Goal: Task Accomplishment & Management: Manage account settings

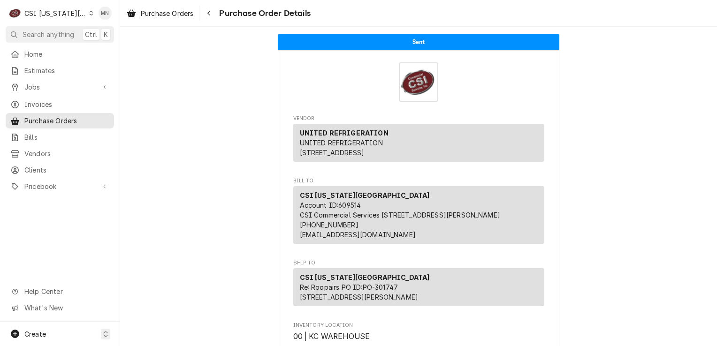
click at [62, 12] on div "CSI Kansas City" at bounding box center [55, 13] width 62 height 10
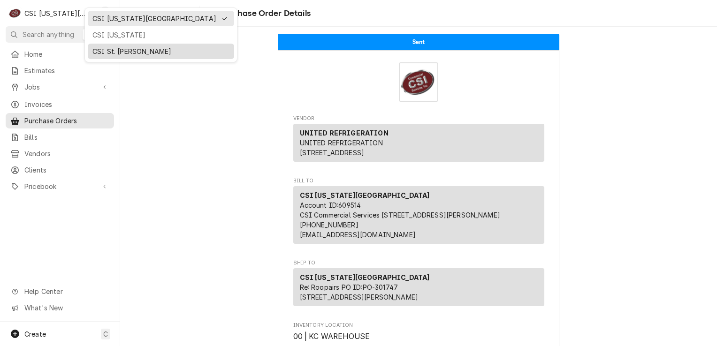
click at [104, 48] on div "CSI St. [PERSON_NAME]" at bounding box center [160, 51] width 137 height 10
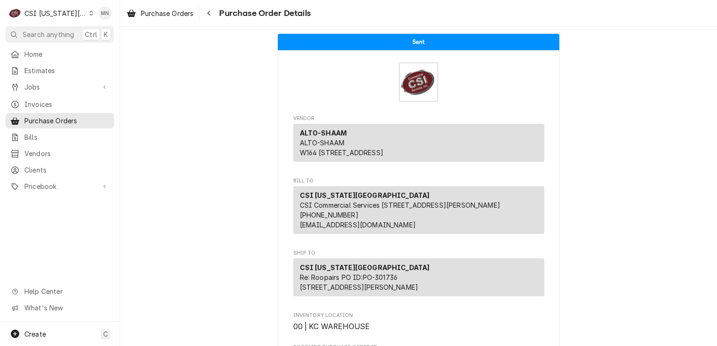
scroll to position [422, 0]
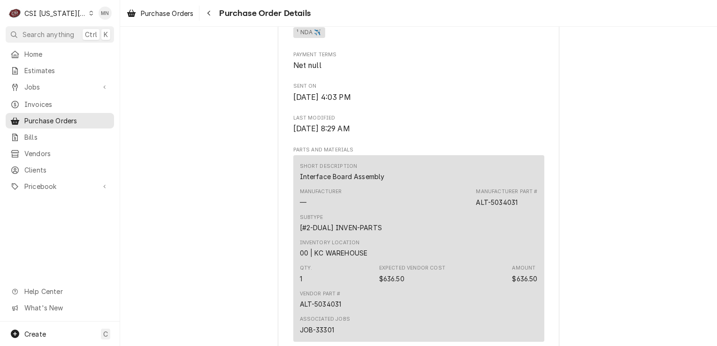
click at [65, 11] on div "CSI Kansas City" at bounding box center [55, 13] width 62 height 10
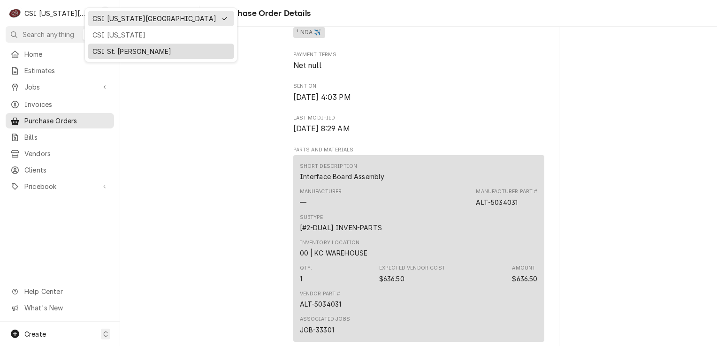
click at [106, 53] on div "CSI St. [PERSON_NAME]" at bounding box center [160, 51] width 137 height 10
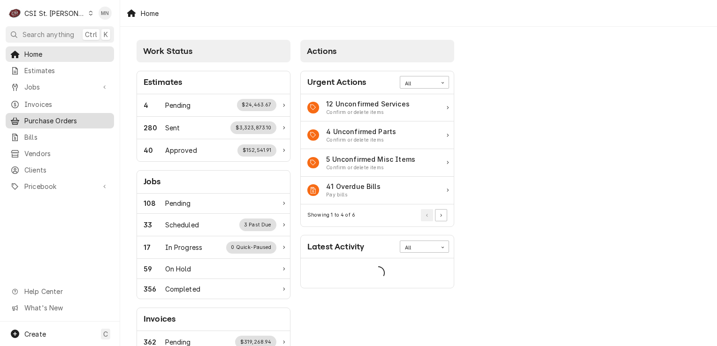
click at [53, 116] on span "Purchase Orders" at bounding box center [66, 121] width 85 height 10
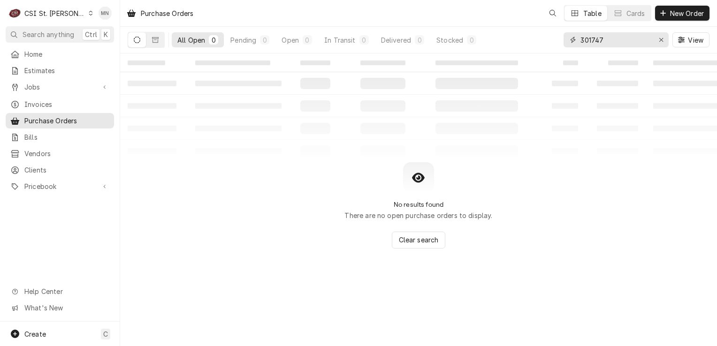
drag, startPoint x: 562, startPoint y: 40, endPoint x: 544, endPoint y: 40, distance: 18.3
click at [545, 40] on div "All Open 0 Pending 0 Open 0 In Transit 0 Delivered 0 Stocked 0 301747 View" at bounding box center [419, 40] width 582 height 26
type input "401423"
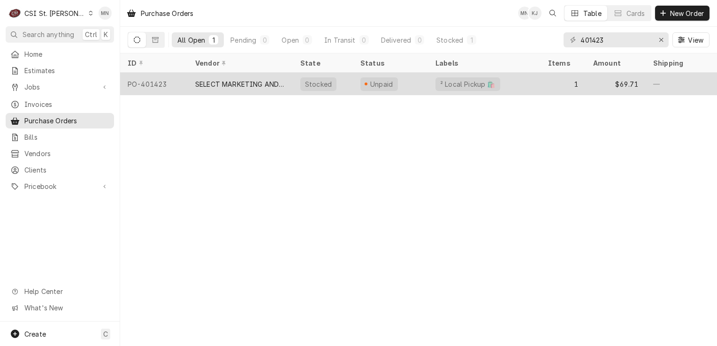
click at [252, 76] on div "SELECT MARKETING AND DISTRIBUTING" at bounding box center [240, 84] width 105 height 23
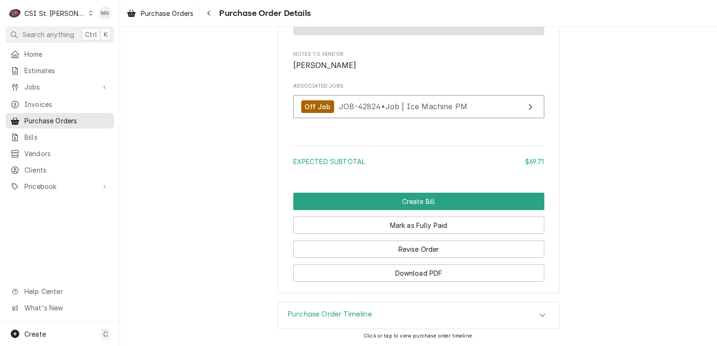
scroll to position [921, 0]
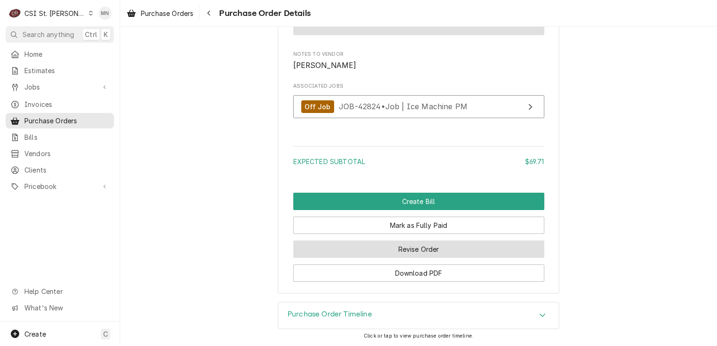
click at [403, 248] on button "Revise Order" at bounding box center [418, 249] width 251 height 17
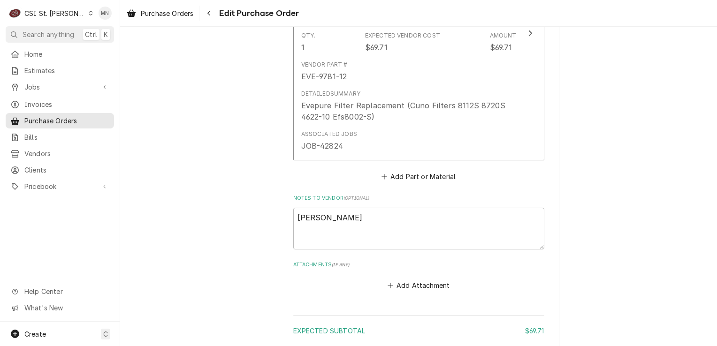
scroll to position [691, 0]
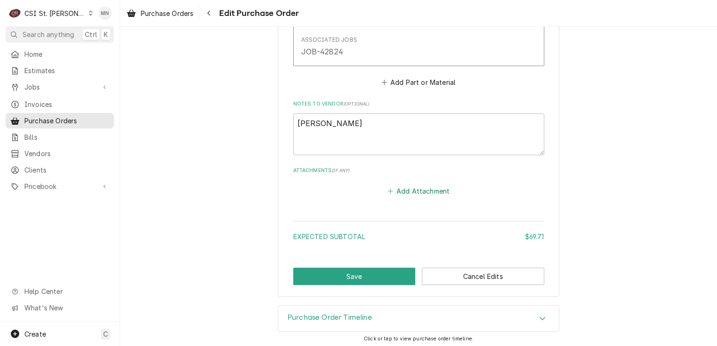
click at [406, 192] on button "Add Attachment" at bounding box center [419, 191] width 66 height 13
type textarea "x"
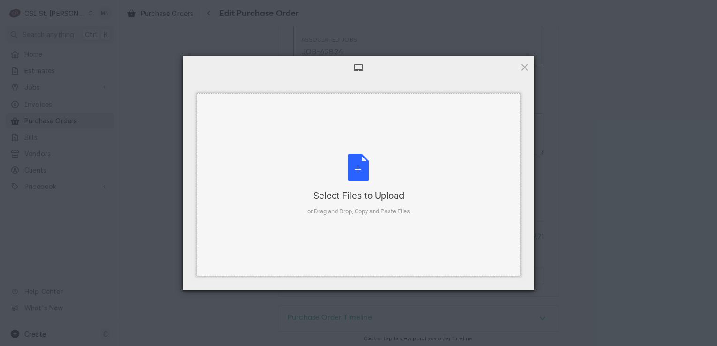
click at [383, 181] on div "Select Files to Upload or Drag and Drop, Copy and Paste Files" at bounding box center [358, 185] width 103 height 62
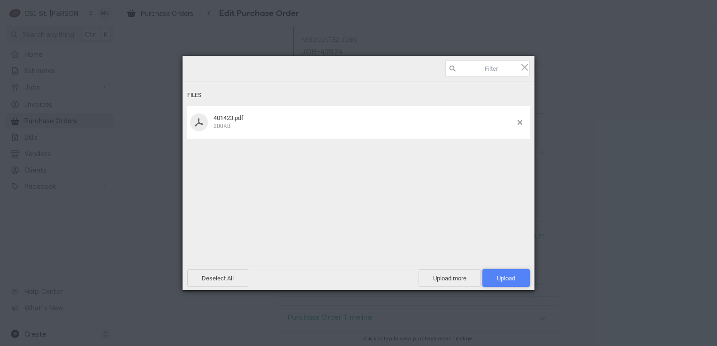
click at [508, 279] on span "Upload 1" at bounding box center [506, 278] width 18 height 7
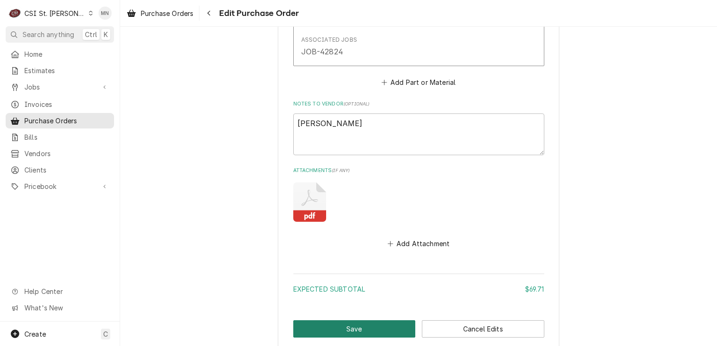
click at [356, 328] on button "Save" at bounding box center [354, 328] width 122 height 17
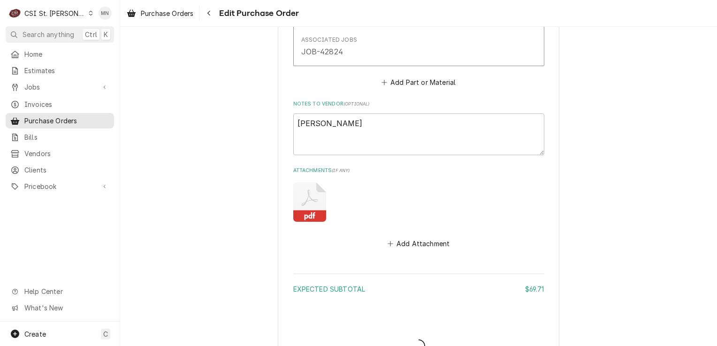
type textarea "x"
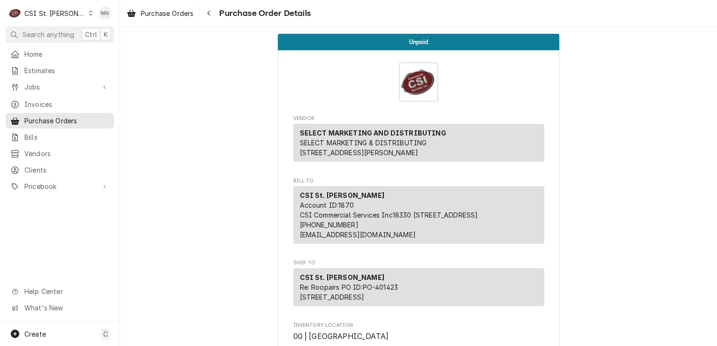
click at [51, 13] on div "CSI St. [PERSON_NAME]" at bounding box center [54, 13] width 61 height 10
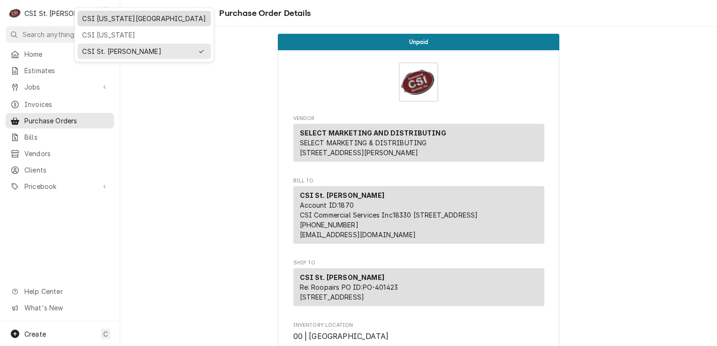
click at [89, 21] on div "CSI [US_STATE][GEOGRAPHIC_DATA]" at bounding box center [144, 19] width 124 height 10
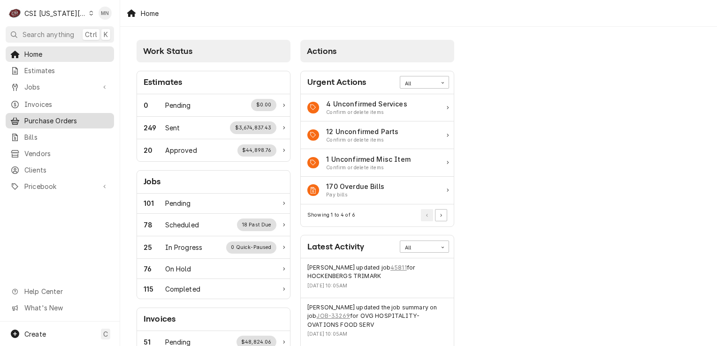
click at [54, 116] on span "Purchase Orders" at bounding box center [66, 121] width 85 height 10
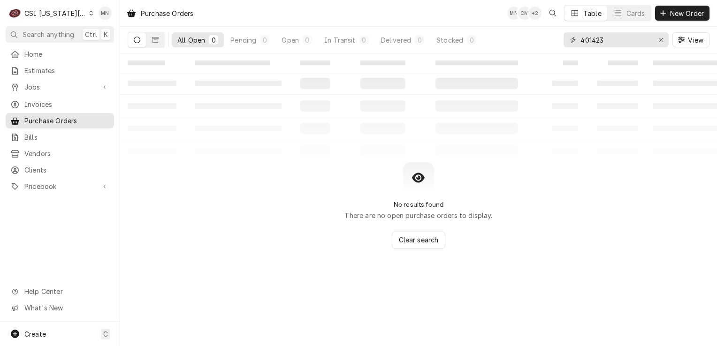
drag, startPoint x: 608, startPoint y: 38, endPoint x: 517, endPoint y: 38, distance: 91.0
click at [535, 38] on div "All Open 0 Pending 0 Open 0 In Transit 0 Delivered 0 Stocked 0 401423 View" at bounding box center [419, 40] width 582 height 26
type input "301748"
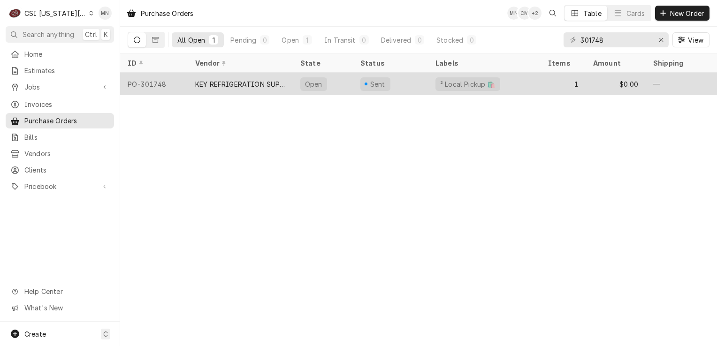
click at [261, 82] on div "KEY REFRIGERATION SUPPLY" at bounding box center [240, 84] width 90 height 10
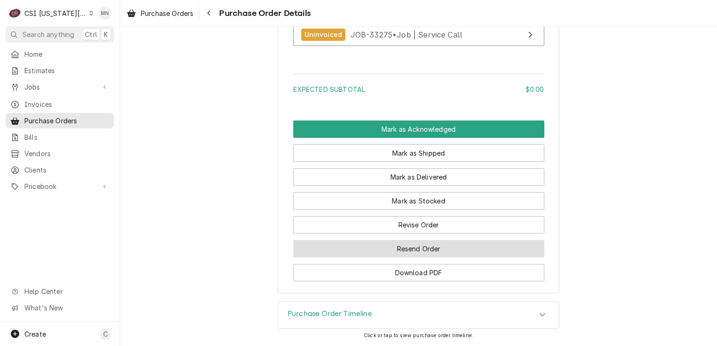
scroll to position [844, 0]
click at [390, 252] on button "Resend Order" at bounding box center [418, 248] width 251 height 17
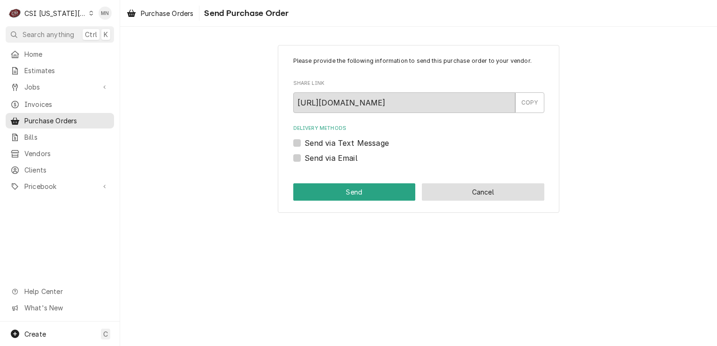
click at [460, 194] on button "Cancel" at bounding box center [483, 191] width 122 height 17
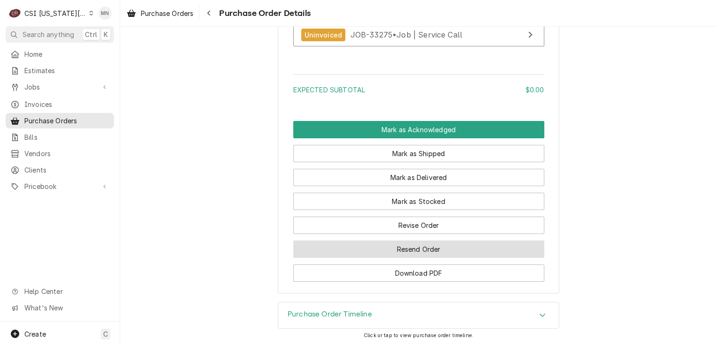
scroll to position [846, 0]
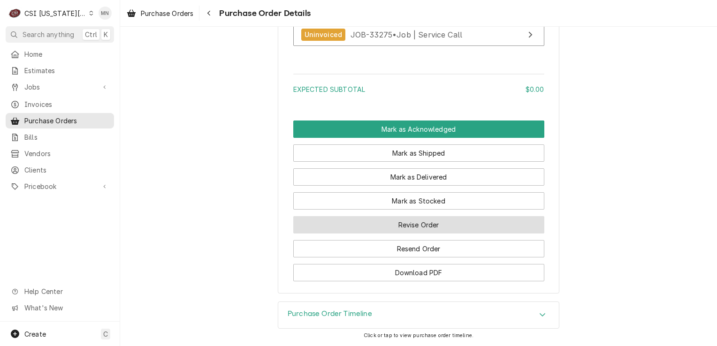
click at [407, 231] on button "Revise Order" at bounding box center [418, 224] width 251 height 17
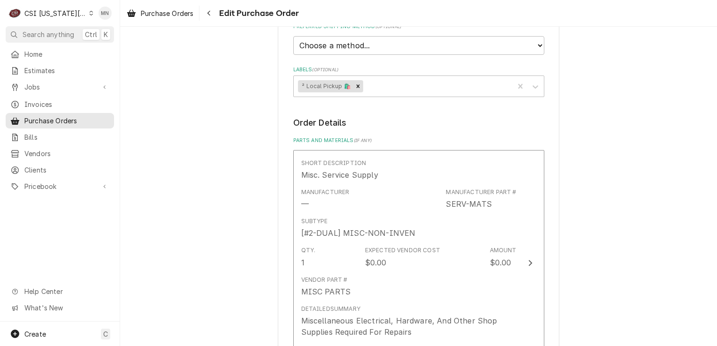
scroll to position [563, 0]
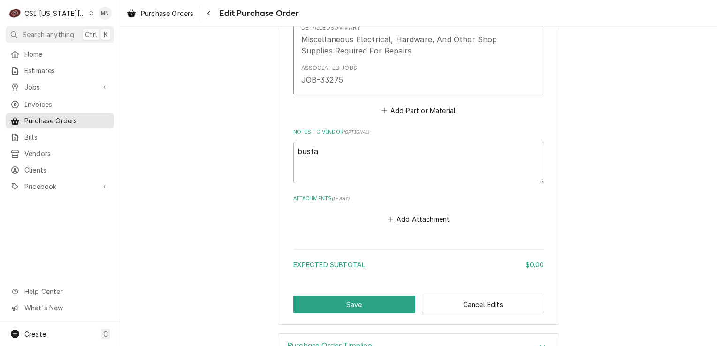
click at [403, 215] on button "Add Attachment" at bounding box center [419, 219] width 66 height 13
type textarea "x"
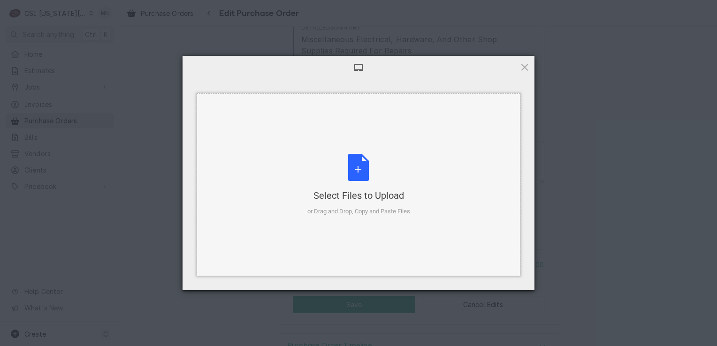
click at [364, 191] on div "Select Files to Upload" at bounding box center [358, 195] width 103 height 13
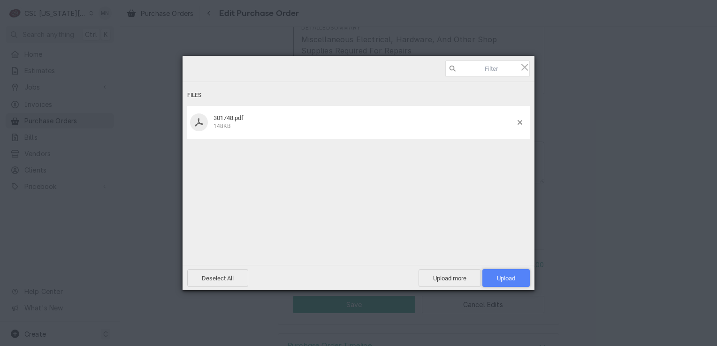
click at [507, 278] on span "Upload 1" at bounding box center [506, 278] width 18 height 7
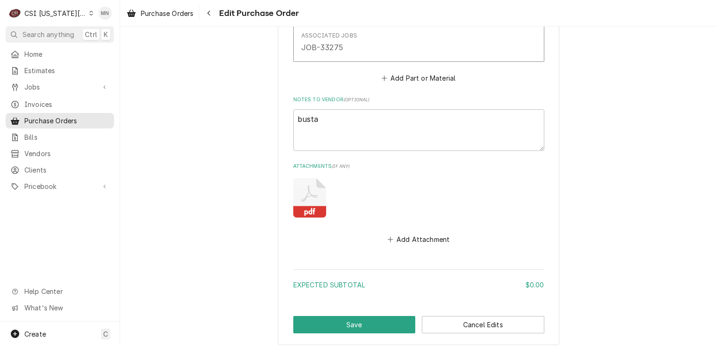
scroll to position [644, 0]
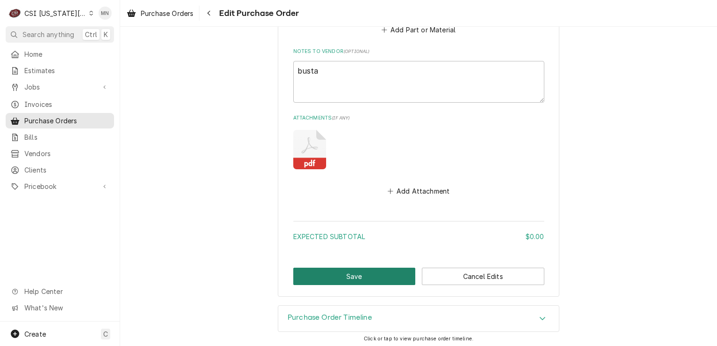
click at [350, 272] on button "Save" at bounding box center [354, 276] width 122 height 17
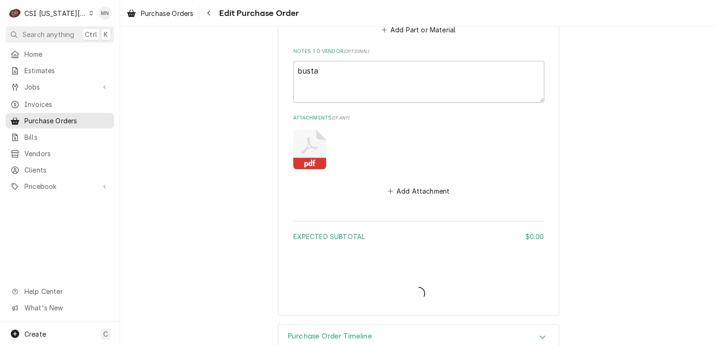
type textarea "x"
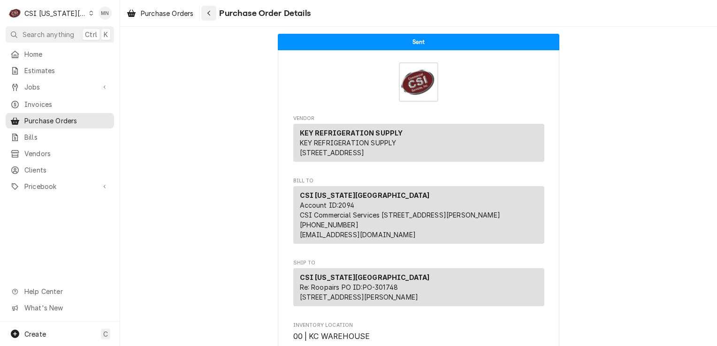
click at [210, 14] on icon "Navigate back" at bounding box center [209, 13] width 4 height 7
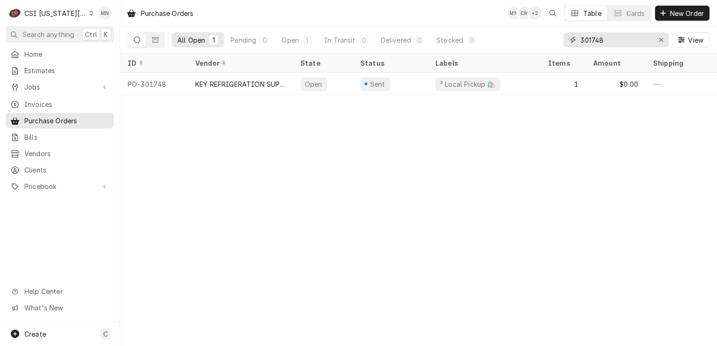
click at [610, 42] on input "301748" at bounding box center [615, 39] width 70 height 15
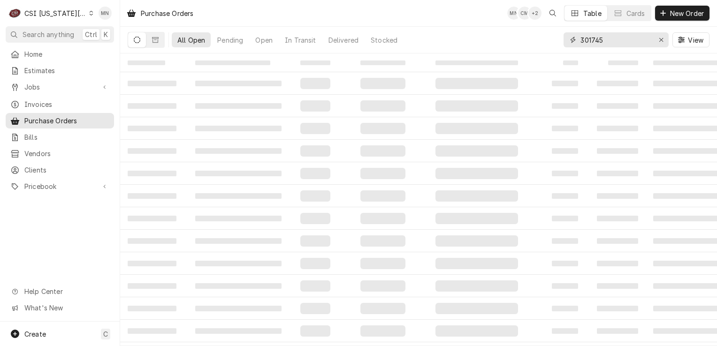
type input "301745"
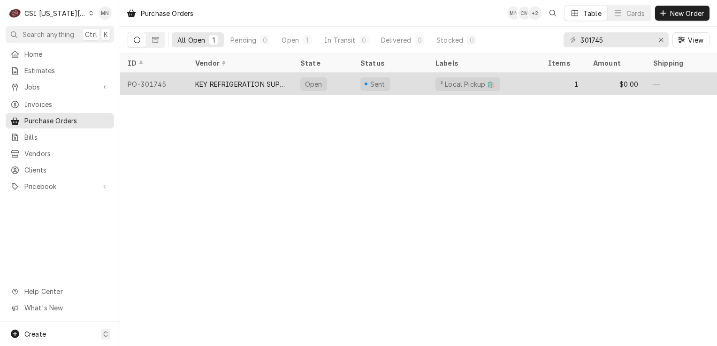
click at [201, 83] on div "KEY REFRIGERATION SUPPLY" at bounding box center [240, 84] width 90 height 10
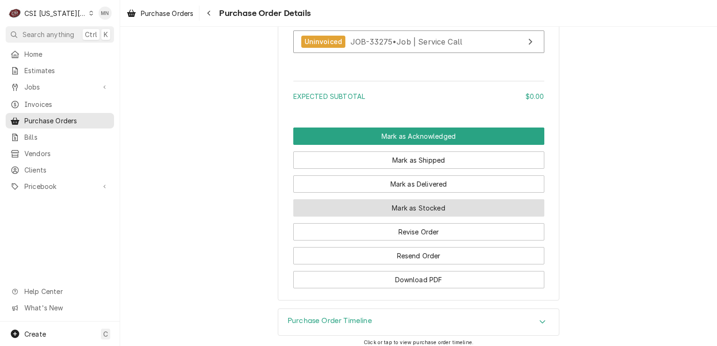
scroll to position [844, 0]
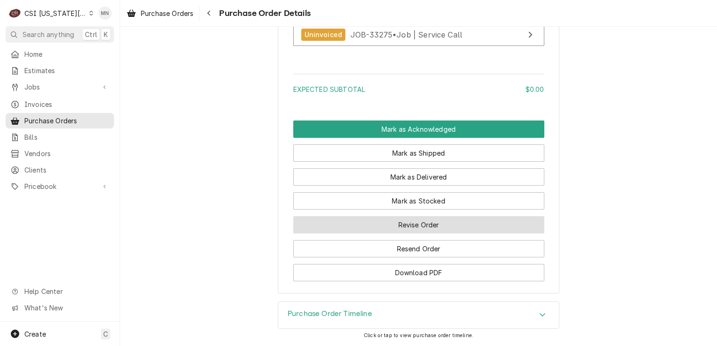
click at [392, 229] on button "Revise Order" at bounding box center [418, 224] width 251 height 17
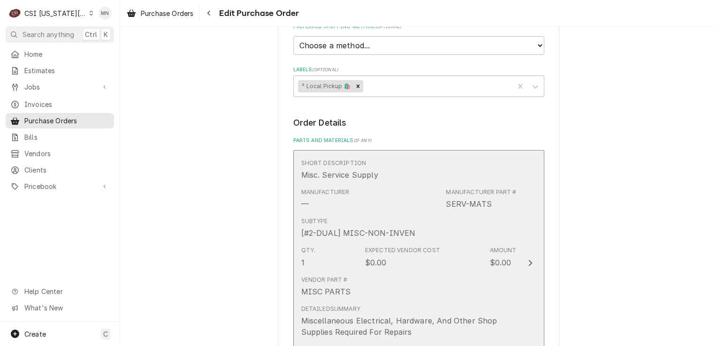
scroll to position [469, 0]
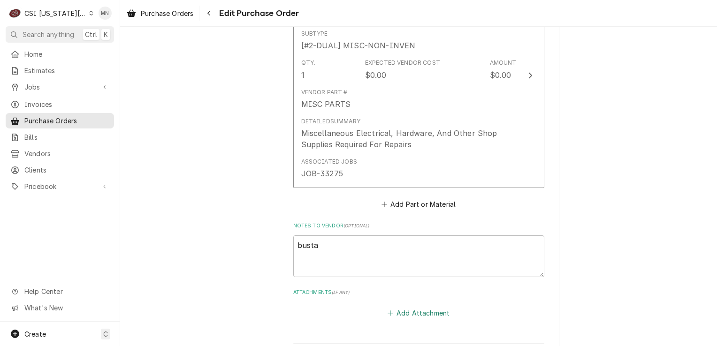
click at [415, 311] on button "Add Attachment" at bounding box center [419, 313] width 66 height 13
type textarea "x"
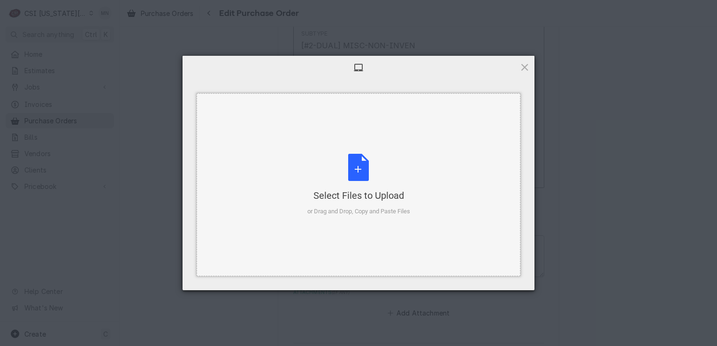
click at [351, 199] on div "Select Files to Upload" at bounding box center [358, 195] width 103 height 13
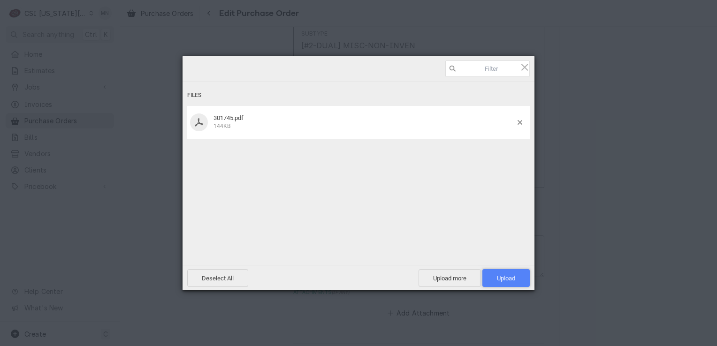
click at [504, 271] on span "Upload 1" at bounding box center [505, 278] width 47 height 18
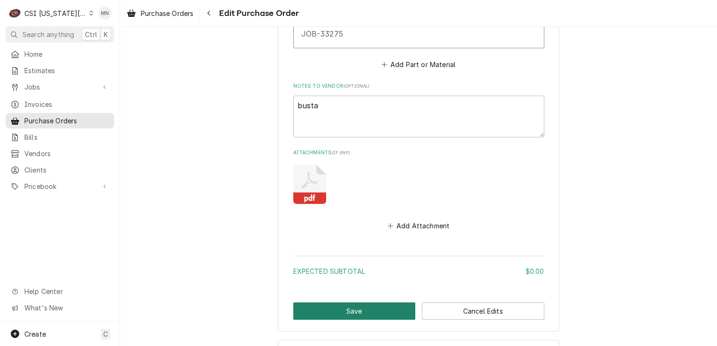
scroll to position [610, 0]
click at [333, 303] on button "Save" at bounding box center [354, 310] width 122 height 17
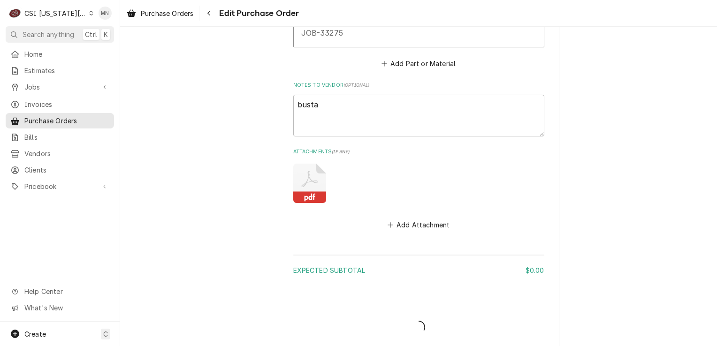
type textarea "x"
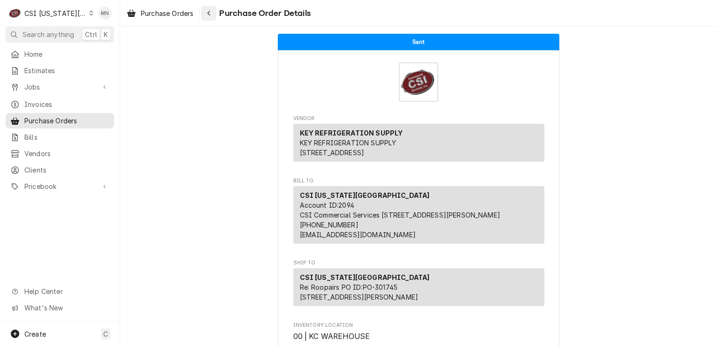
click at [206, 15] on div "Navigate back" at bounding box center [208, 12] width 9 height 9
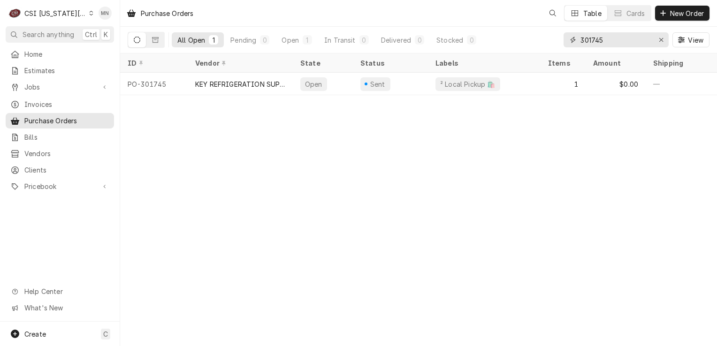
drag, startPoint x: 613, startPoint y: 40, endPoint x: 503, endPoint y: 40, distance: 109.8
click at [522, 40] on div "All Open 1 Pending 0 Open 1 In Transit 0 Delivered 0 Stocked 0 301745 View" at bounding box center [419, 40] width 582 height 26
type input "301732"
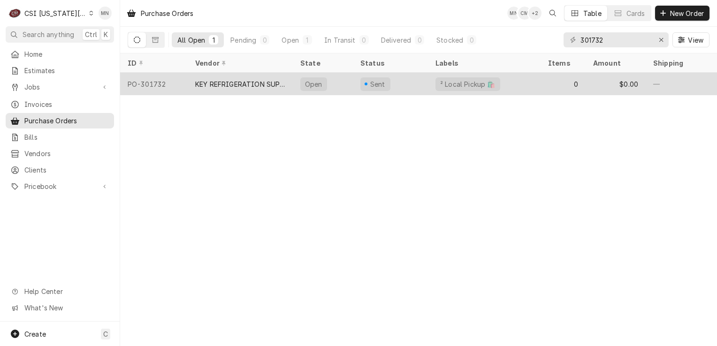
click at [219, 79] on div "KEY REFRIGERATION SUPPLY" at bounding box center [240, 84] width 90 height 10
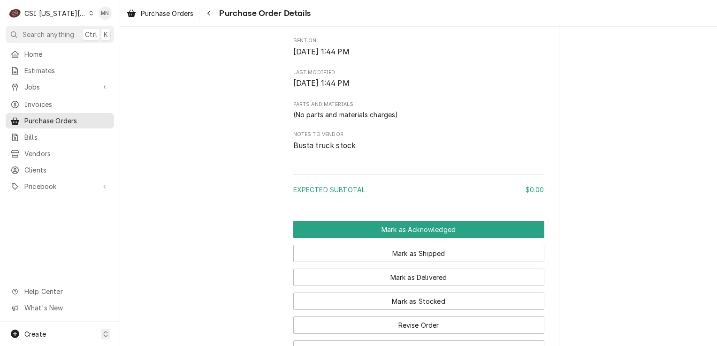
scroll to position [605, 0]
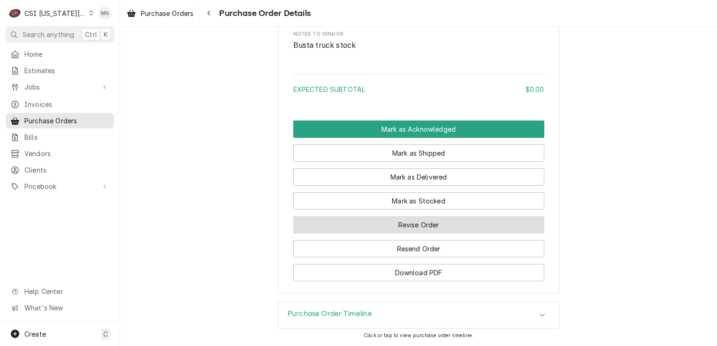
click at [437, 232] on button "Revise Order" at bounding box center [418, 224] width 251 height 17
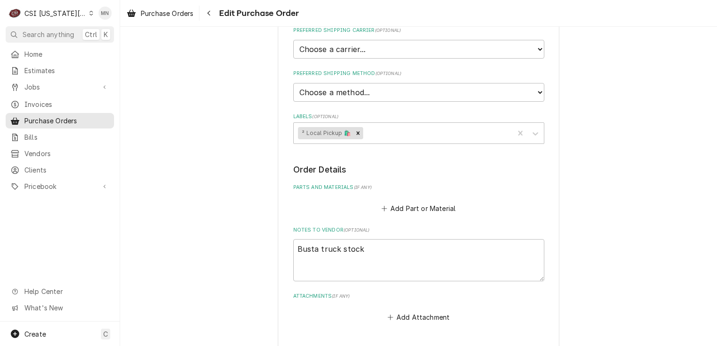
scroll to position [361, 0]
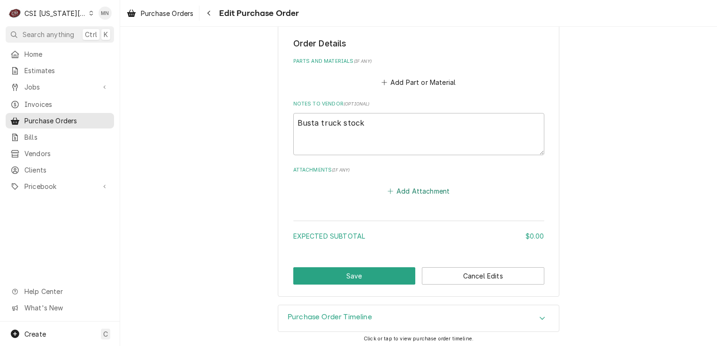
click at [420, 193] on button "Add Attachment" at bounding box center [419, 190] width 66 height 13
type textarea "x"
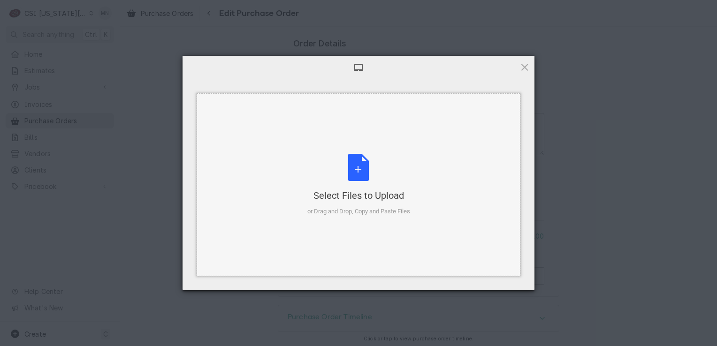
click at [359, 183] on div "Select Files to Upload or Drag and Drop, Copy and Paste Files" at bounding box center [358, 185] width 103 height 62
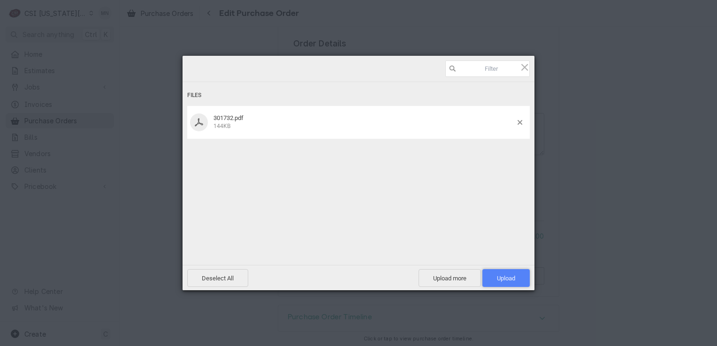
click at [500, 279] on span "Upload 1" at bounding box center [506, 278] width 18 height 7
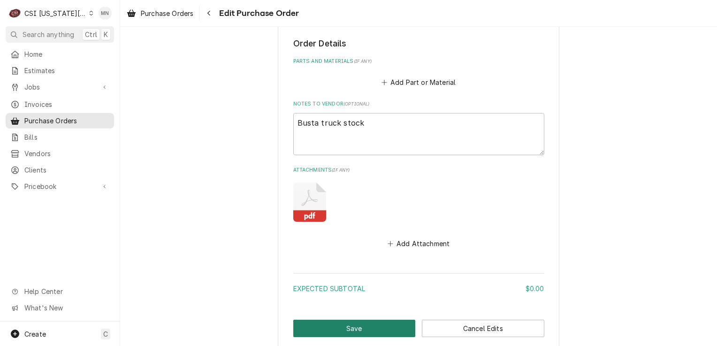
click at [333, 327] on button "Save" at bounding box center [354, 328] width 122 height 17
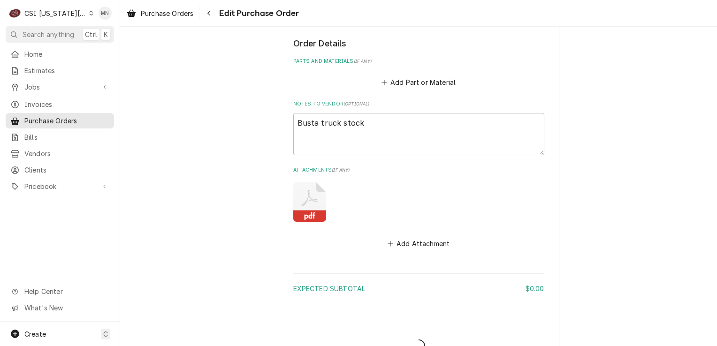
type textarea "x"
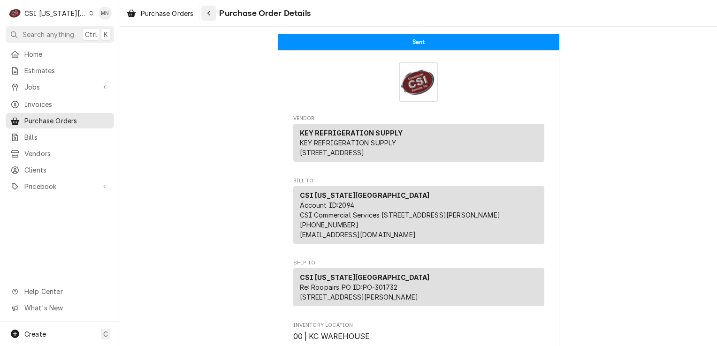
click at [207, 17] on div "Navigate back" at bounding box center [208, 12] width 9 height 9
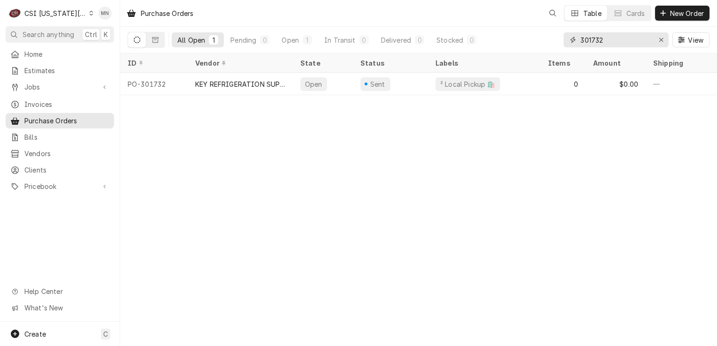
click at [617, 46] on input "301732" at bounding box center [615, 39] width 70 height 15
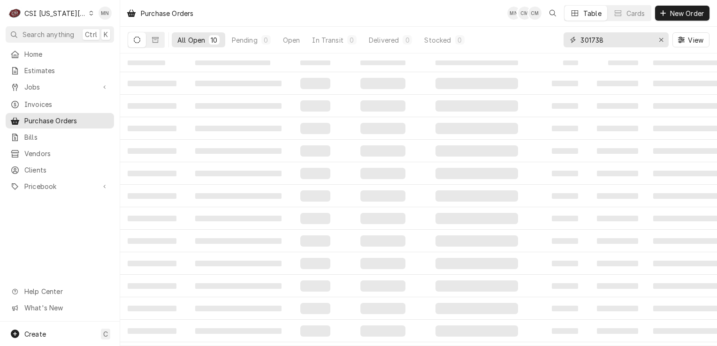
type input "301738"
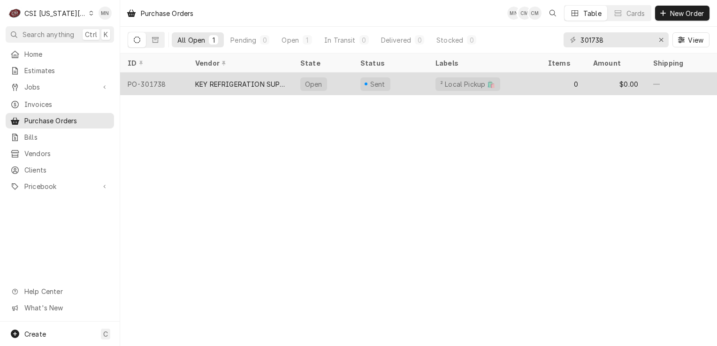
click at [265, 84] on div "KEY REFRIGERATION SUPPLY" at bounding box center [240, 84] width 90 height 10
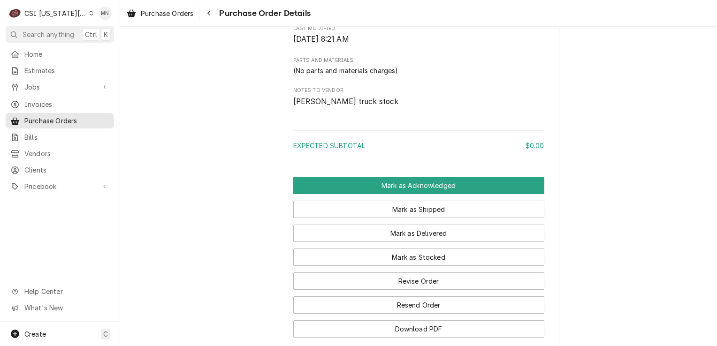
scroll to position [605, 0]
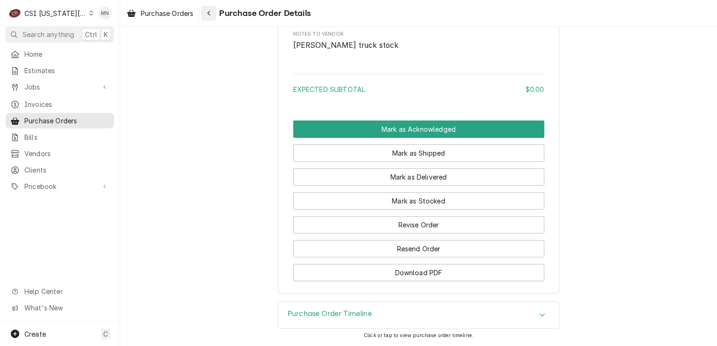
click at [209, 15] on icon "Navigate back" at bounding box center [209, 13] width 4 height 7
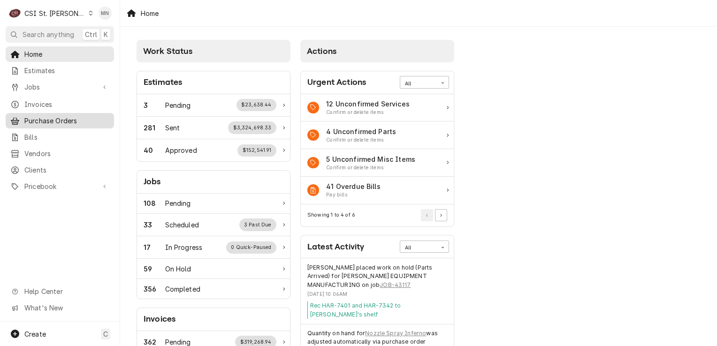
click at [53, 116] on span "Purchase Orders" at bounding box center [66, 121] width 85 height 10
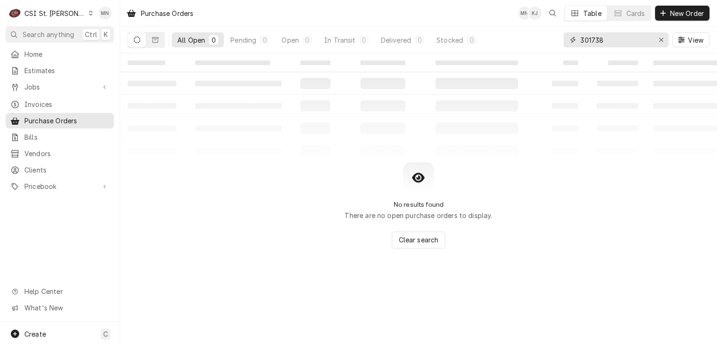
drag, startPoint x: 612, startPoint y: 40, endPoint x: 505, endPoint y: 46, distance: 107.1
click at [505, 46] on div "All Open 0 Pending 0 Open 0 In Transit 0 Delivered 0 Stocked 0 301738 View" at bounding box center [419, 40] width 582 height 26
type input "401427"
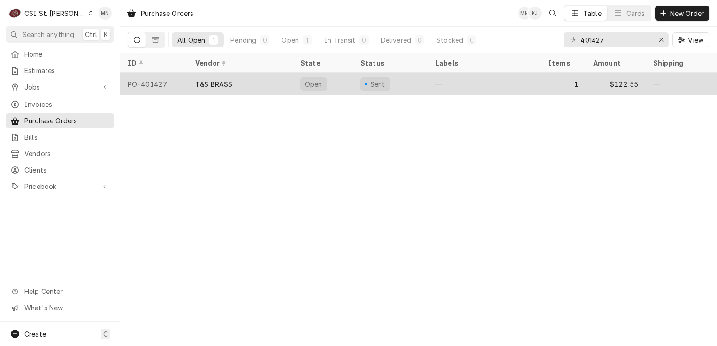
click at [250, 82] on div "T&S BRASS" at bounding box center [240, 84] width 105 height 23
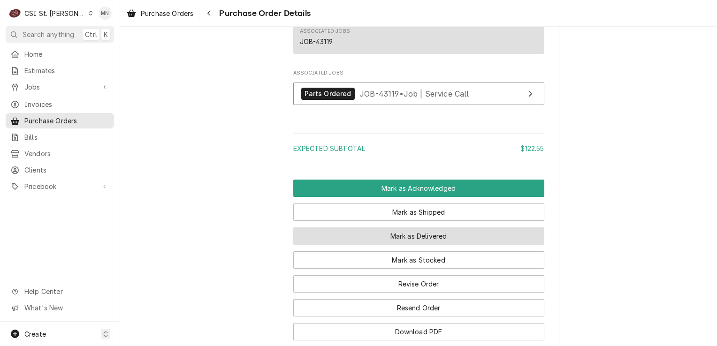
scroll to position [750, 0]
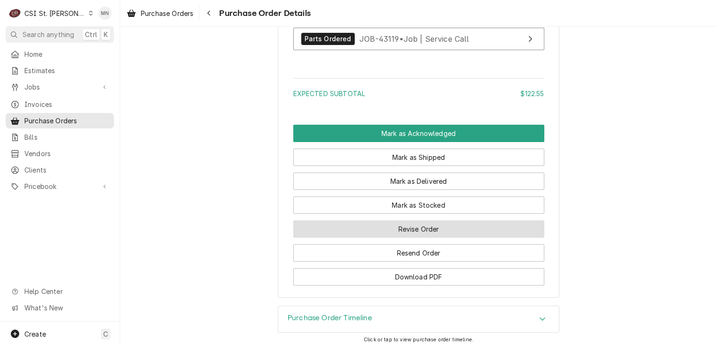
click at [403, 238] on button "Revise Order" at bounding box center [418, 228] width 251 height 17
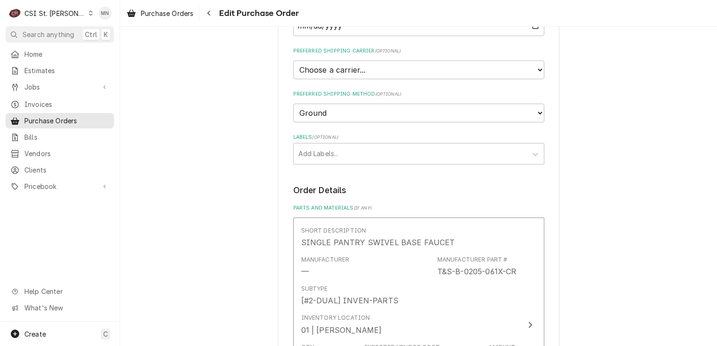
scroll to position [563, 0]
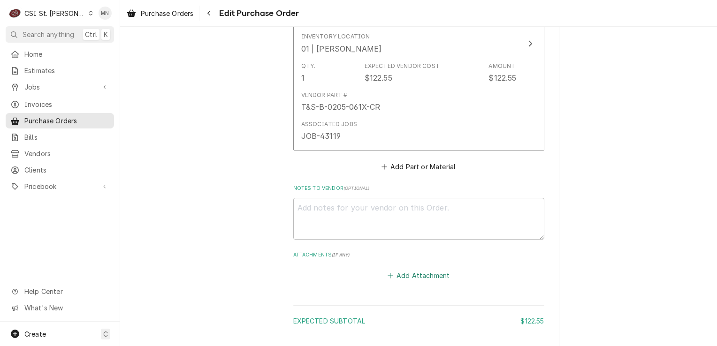
click at [413, 269] on button "Add Attachment" at bounding box center [419, 275] width 66 height 13
type textarea "x"
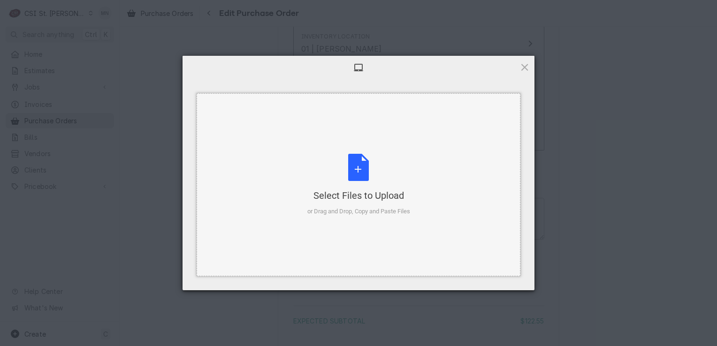
click at [352, 182] on div "Select Files to Upload or Drag and Drop, Copy and Paste Files" at bounding box center [358, 185] width 103 height 62
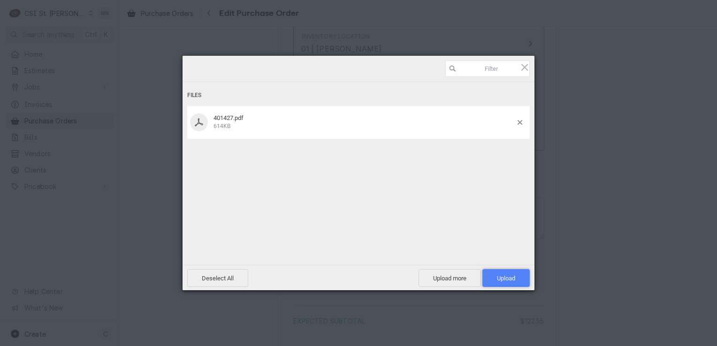
click at [505, 280] on span "Upload 1" at bounding box center [506, 278] width 18 height 7
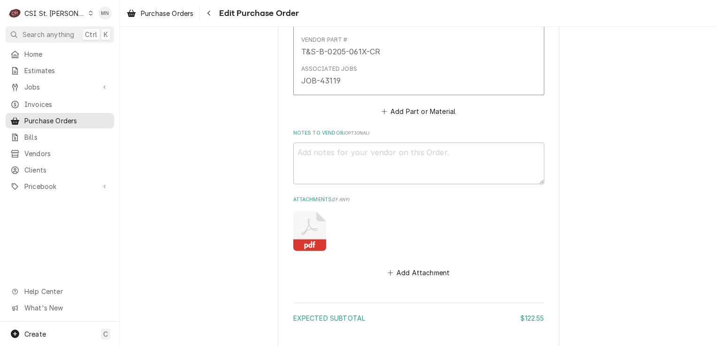
scroll to position [689, 0]
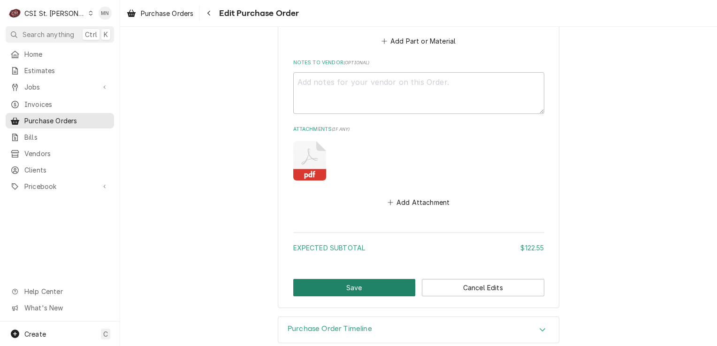
click at [360, 279] on button "Save" at bounding box center [354, 287] width 122 height 17
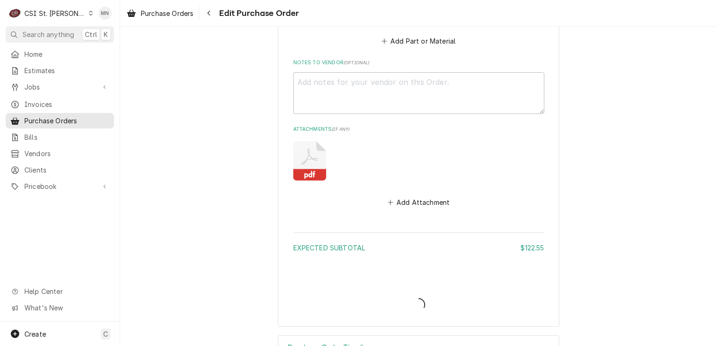
type textarea "x"
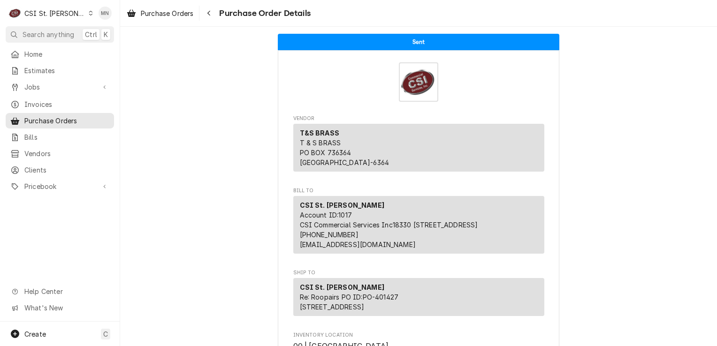
click at [53, 12] on div "CSI St. Louis" at bounding box center [54, 13] width 61 height 10
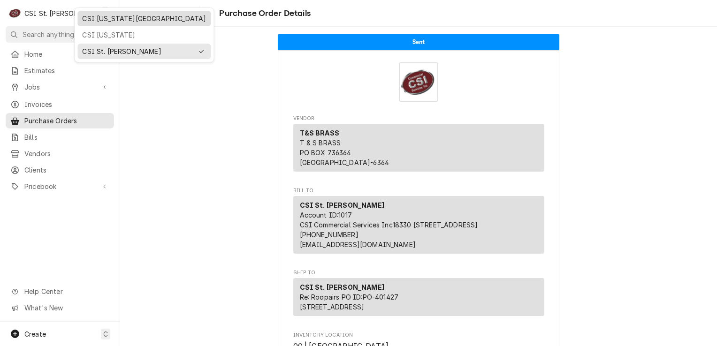
click at [87, 19] on div "CSI Kansas City" at bounding box center [144, 19] width 124 height 10
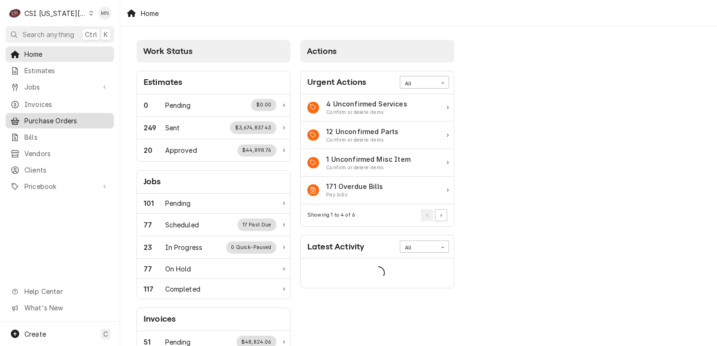
click at [56, 117] on span "Purchase Orders" at bounding box center [66, 121] width 85 height 10
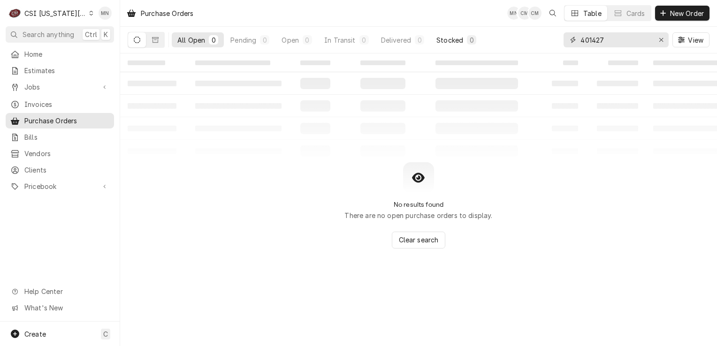
drag, startPoint x: 613, startPoint y: 38, endPoint x: 458, endPoint y: 46, distance: 155.0
click at [465, 45] on div "All Open 0 Pending 0 Open 0 In Transit 0 Delivered 0 Stocked 0 401427 View" at bounding box center [419, 40] width 582 height 26
type input "301729"
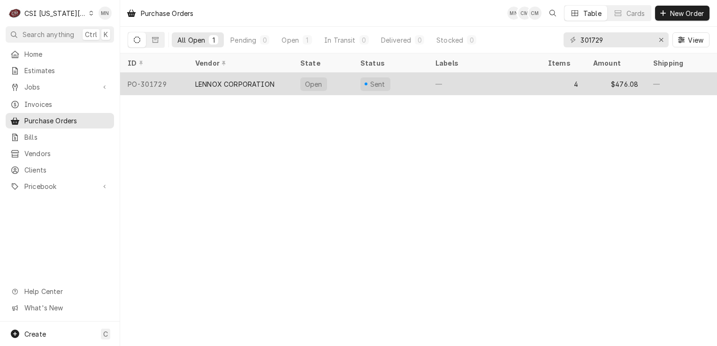
click at [251, 83] on div "LENNOX CORPORATION" at bounding box center [234, 84] width 79 height 10
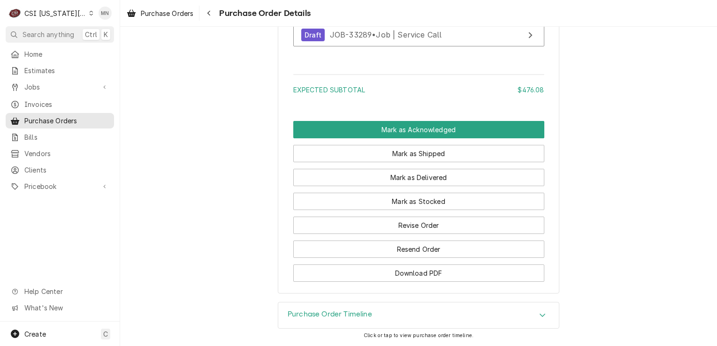
scroll to position [1335, 0]
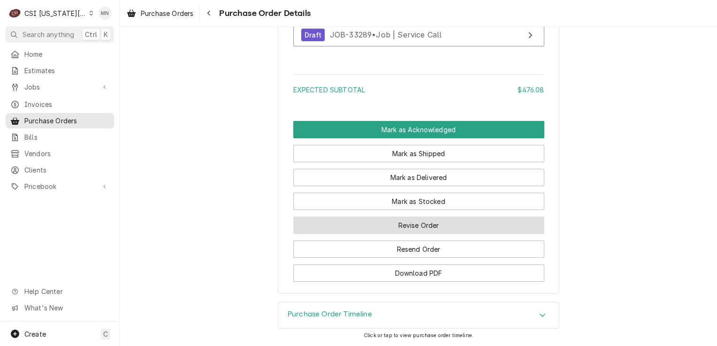
click at [418, 226] on button "Revise Order" at bounding box center [418, 225] width 251 height 17
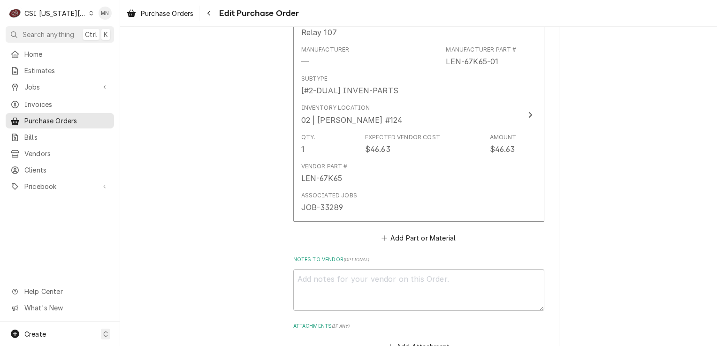
scroll to position [1205, 0]
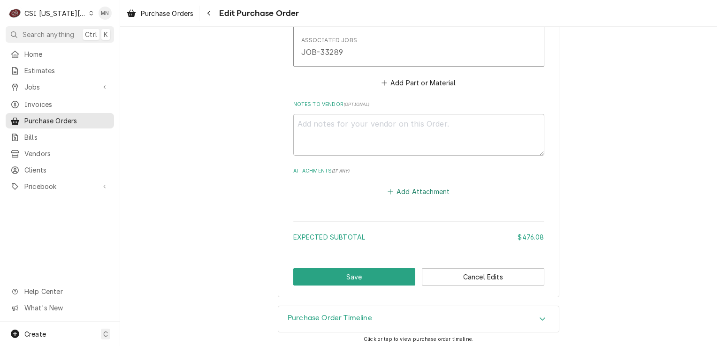
click at [402, 191] on button "Add Attachment" at bounding box center [419, 191] width 66 height 13
type textarea "x"
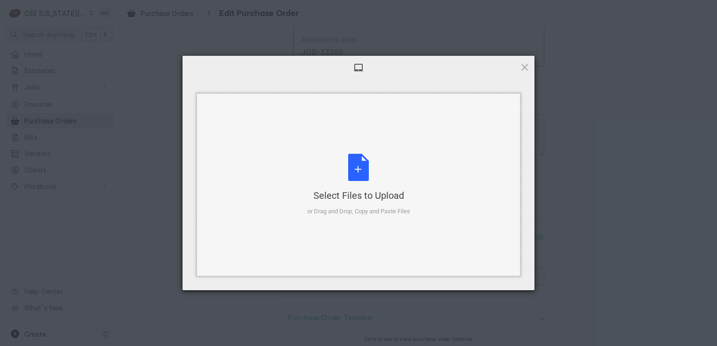
click at [366, 169] on div "Select Files to Upload or Drag and Drop, Copy and Paste Files" at bounding box center [358, 185] width 103 height 62
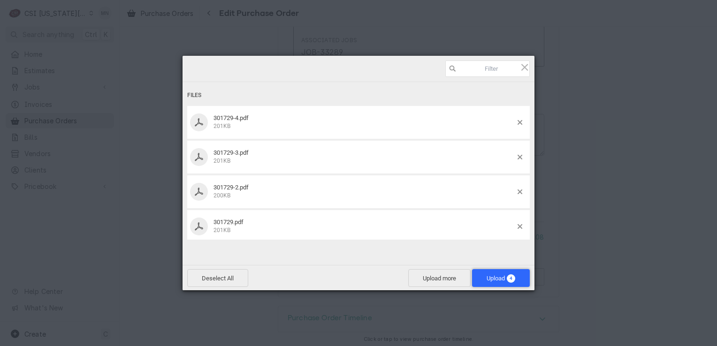
click at [501, 274] on span "Upload 4" at bounding box center [501, 278] width 58 height 18
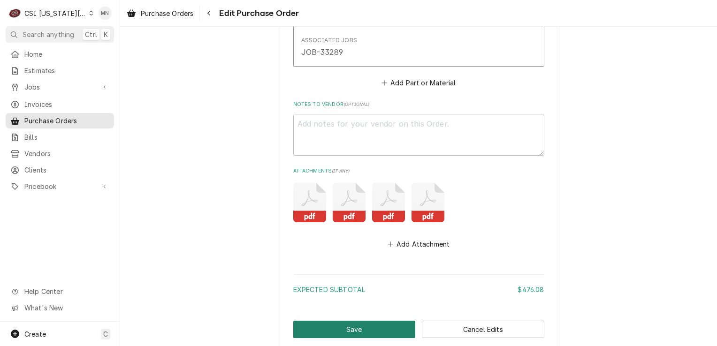
click at [339, 326] on button "Save" at bounding box center [354, 329] width 122 height 17
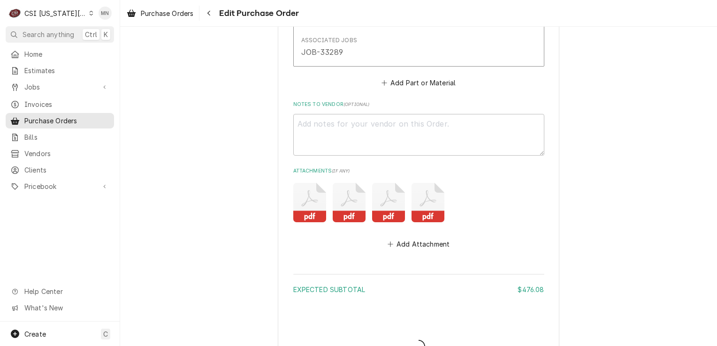
type textarea "x"
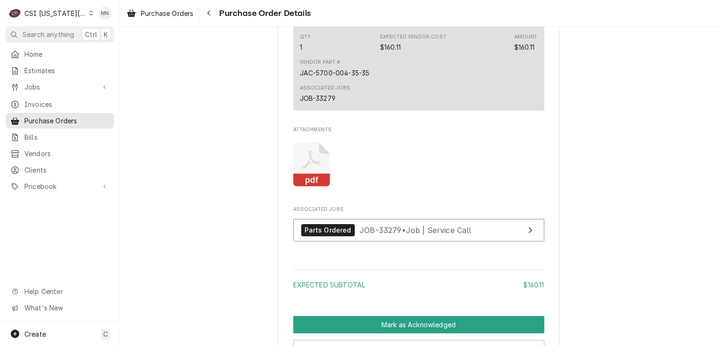
scroll to position [704, 0]
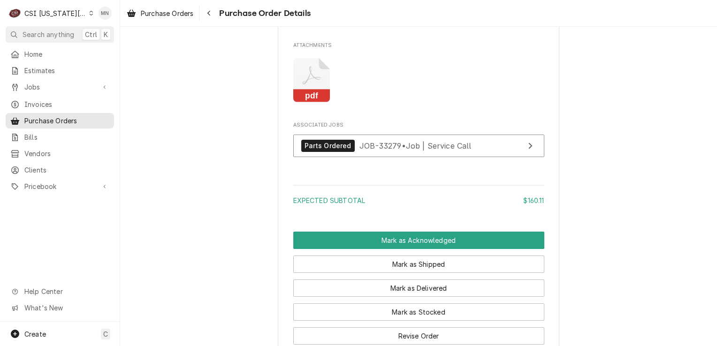
click at [308, 103] on icon "Attachments" at bounding box center [311, 80] width 37 height 45
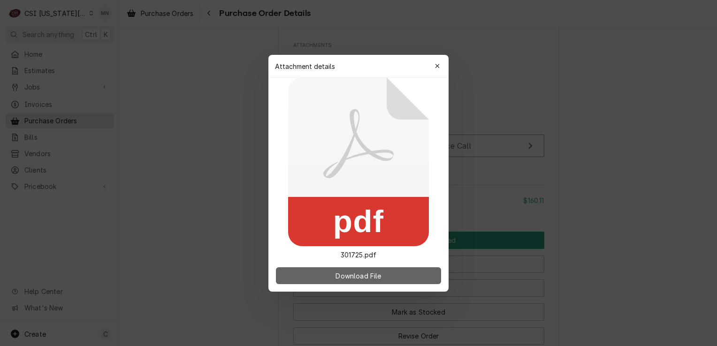
click at [337, 279] on span "Download File" at bounding box center [357, 276] width 49 height 10
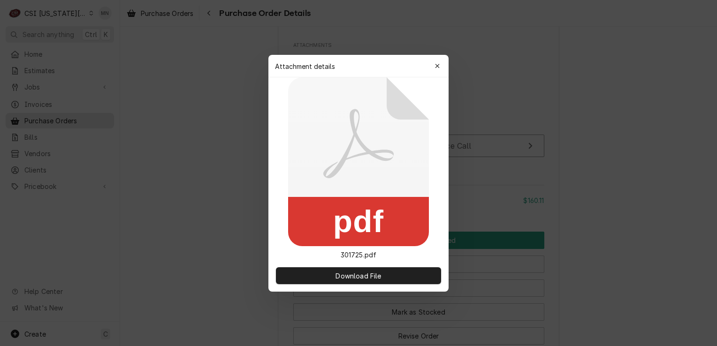
click at [433, 62] on div "button" at bounding box center [436, 65] width 9 height 9
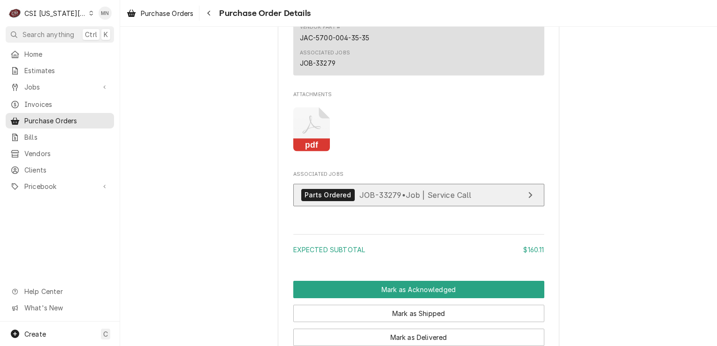
scroll to position [701, 0]
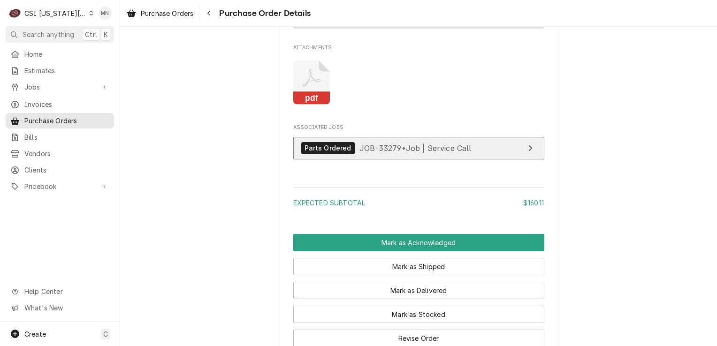
click at [430, 160] on link "Parts Ordered JOB-33279 • Job | Service Call" at bounding box center [418, 148] width 251 height 23
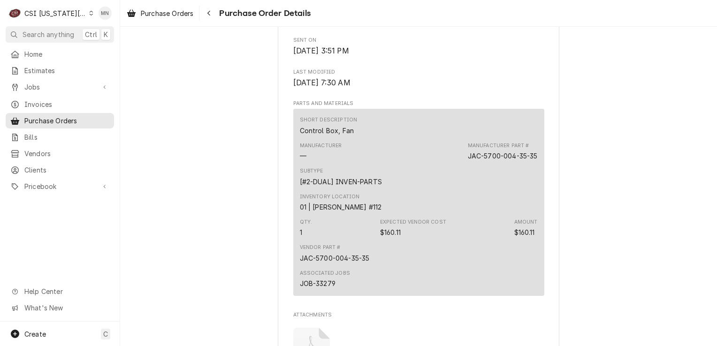
scroll to position [514, 0]
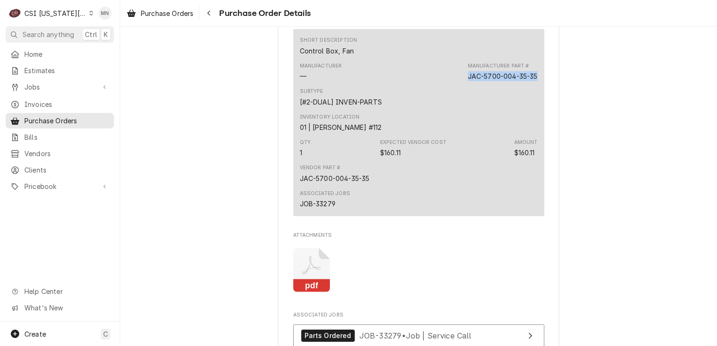
drag, startPoint x: 464, startPoint y: 107, endPoint x: 542, endPoint y: 110, distance: 77.9
click at [542, 110] on div "Vendor PARTSTOWN PARTSTOWN 1200 N Greenbriar Drive Addison, IL 60101 Bill To CS…" at bounding box center [418, 66] width 281 height 1058
drag, startPoint x: 542, startPoint y: 110, endPoint x: 514, endPoint y: 108, distance: 28.2
copy div "JAC-5700-004-35-35"
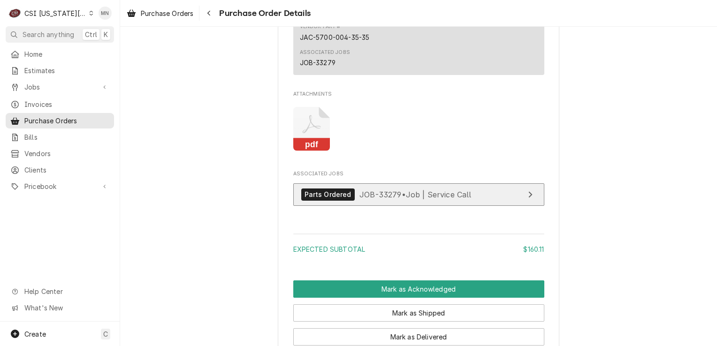
scroll to position [748, 0]
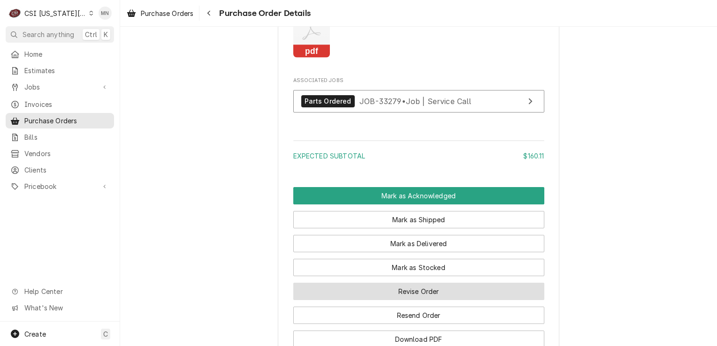
click at [424, 300] on button "Revise Order" at bounding box center [418, 291] width 251 height 17
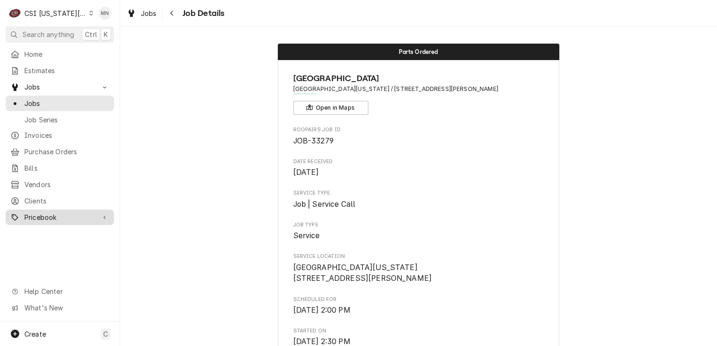
click at [40, 212] on span "Pricebook" at bounding box center [59, 217] width 71 height 10
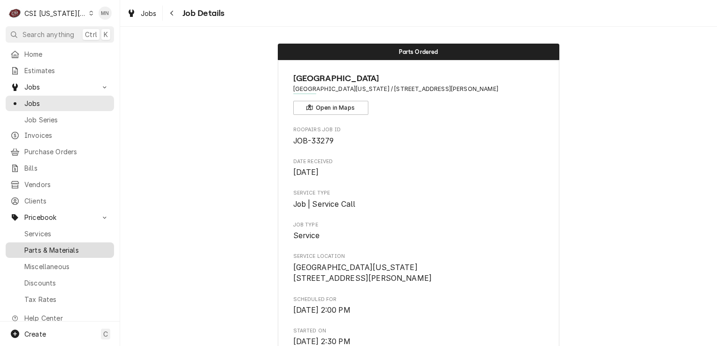
click at [43, 245] on span "Parts & Materials" at bounding box center [66, 250] width 85 height 10
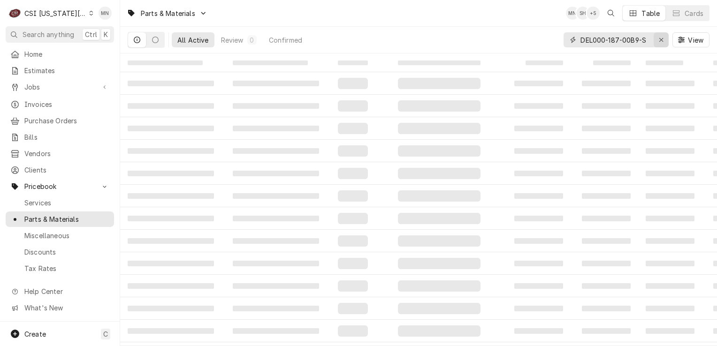
click at [663, 41] on div "Erase input" at bounding box center [660, 39] width 9 height 9
paste input "JAC-5700-004-35-35"
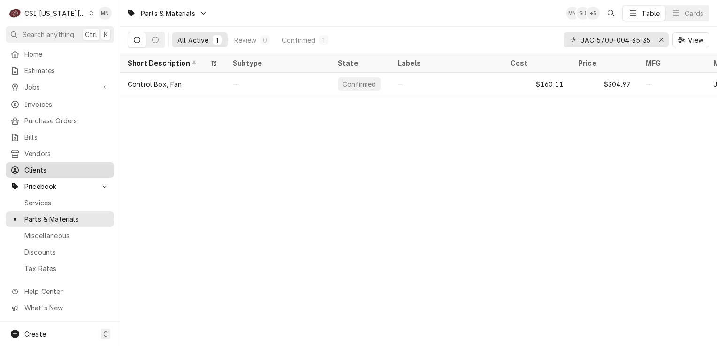
type input "JAC-5700-004-35-35"
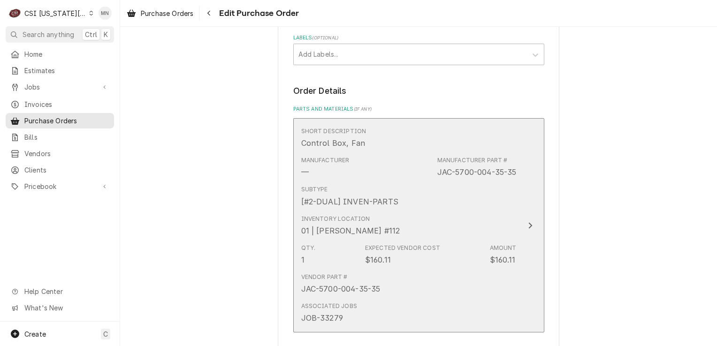
scroll to position [516, 0]
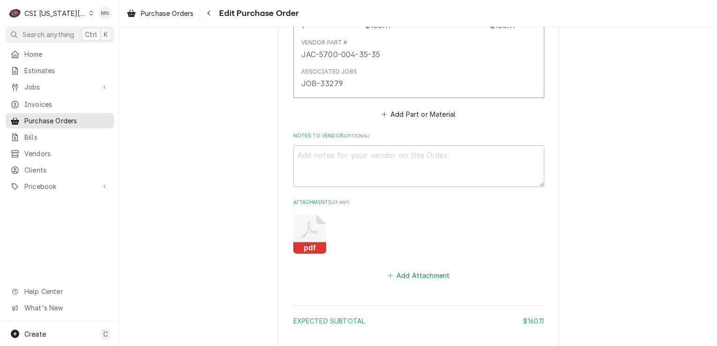
click at [422, 274] on button "Add Attachment" at bounding box center [419, 275] width 66 height 13
type textarea "x"
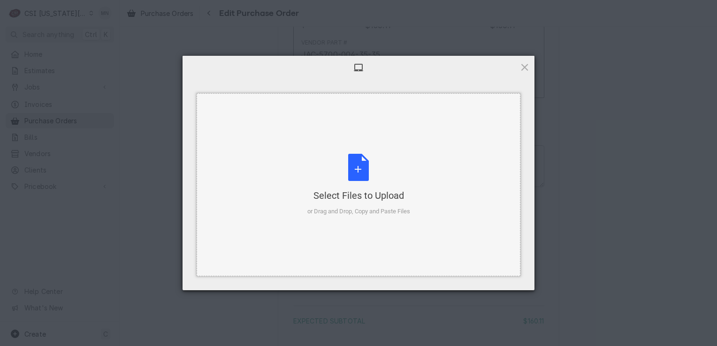
click at [356, 194] on div "Select Files to Upload" at bounding box center [358, 195] width 103 height 13
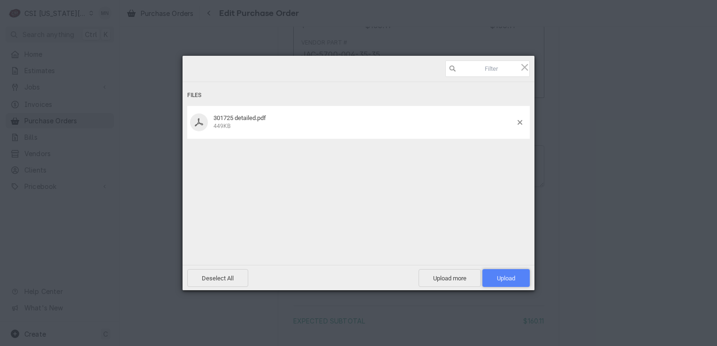
click at [499, 281] on span "Upload 1" at bounding box center [506, 278] width 18 height 7
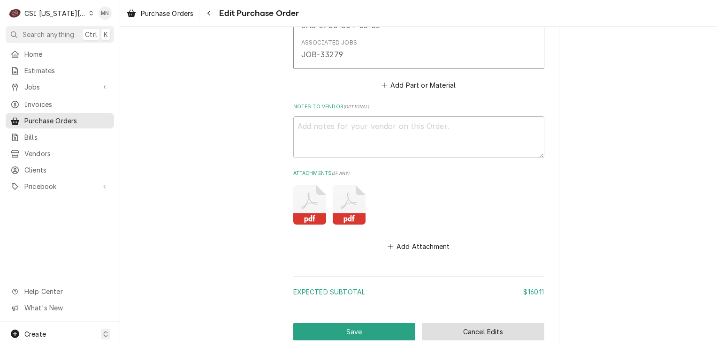
scroll to position [600, 0]
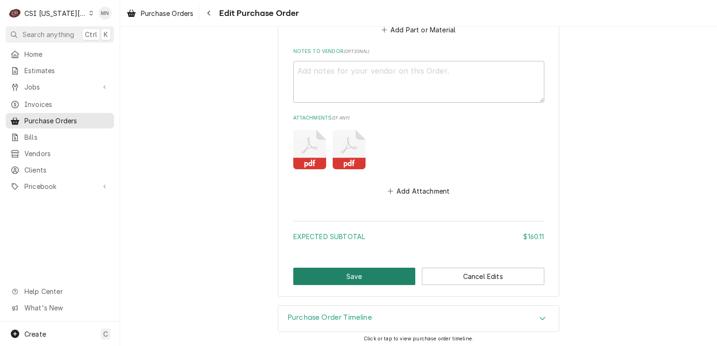
click at [365, 275] on button "Save" at bounding box center [354, 276] width 122 height 17
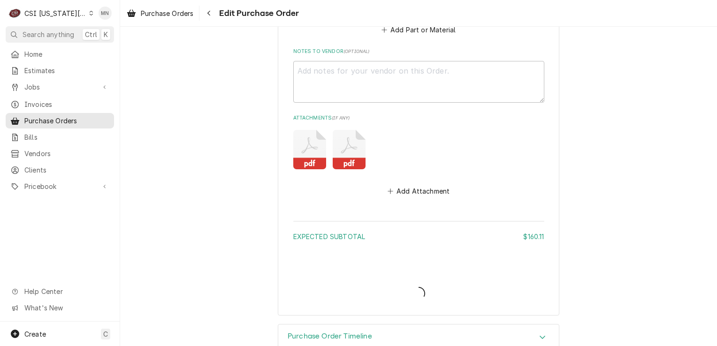
type textarea "x"
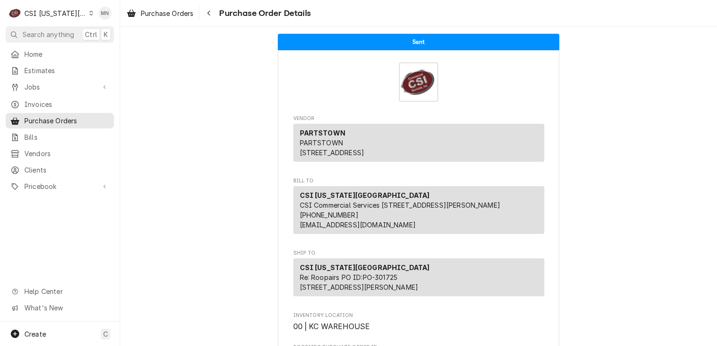
click at [53, 14] on div "CSI Kansas City" at bounding box center [55, 13] width 62 height 10
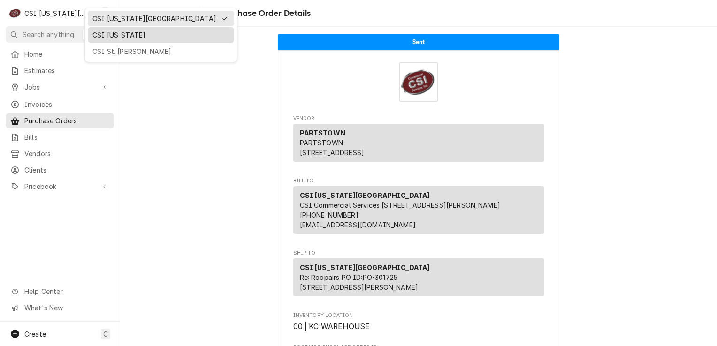
click at [100, 38] on div "CSI Kentucky" at bounding box center [160, 35] width 137 height 10
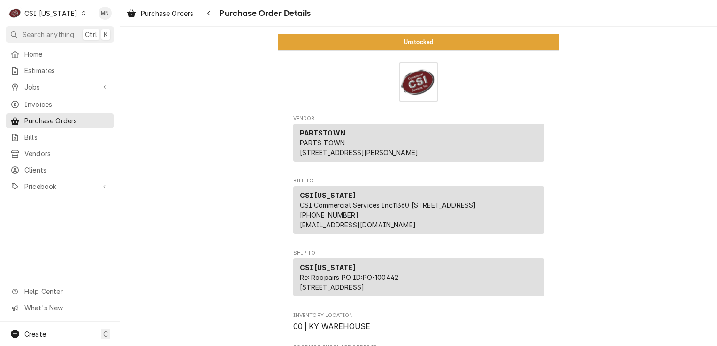
click at [61, 12] on div "CSI Kentucky" at bounding box center [50, 13] width 53 height 10
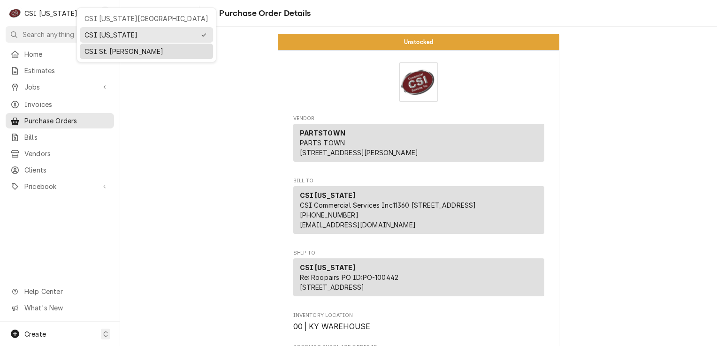
click at [109, 49] on div "CSI St. [PERSON_NAME]" at bounding box center [146, 51] width 124 height 10
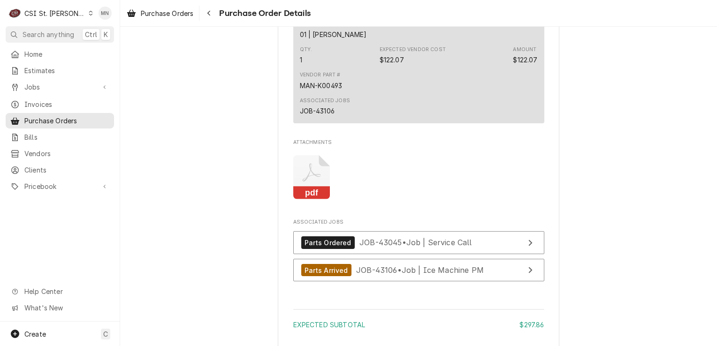
scroll to position [1220, 0]
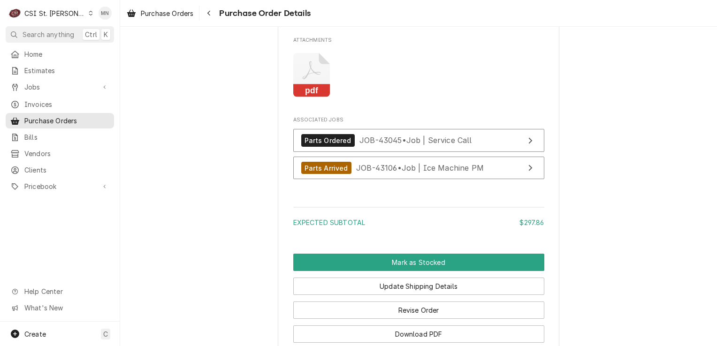
click at [310, 98] on icon "Attachments" at bounding box center [311, 75] width 37 height 45
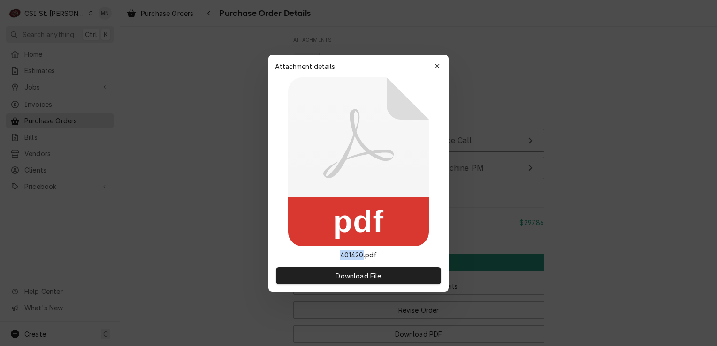
click at [310, 106] on icon at bounding box center [358, 161] width 141 height 169
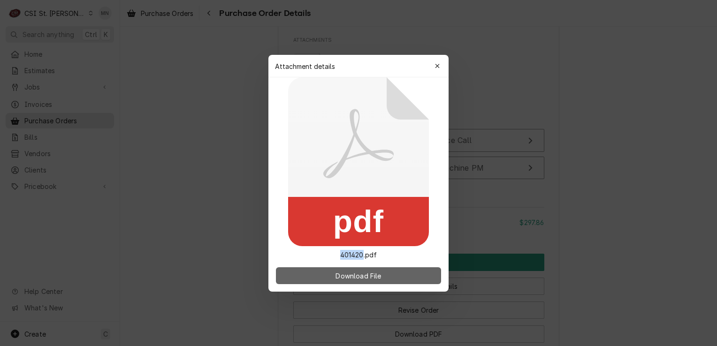
click at [329, 269] on button "Download File" at bounding box center [358, 275] width 165 height 17
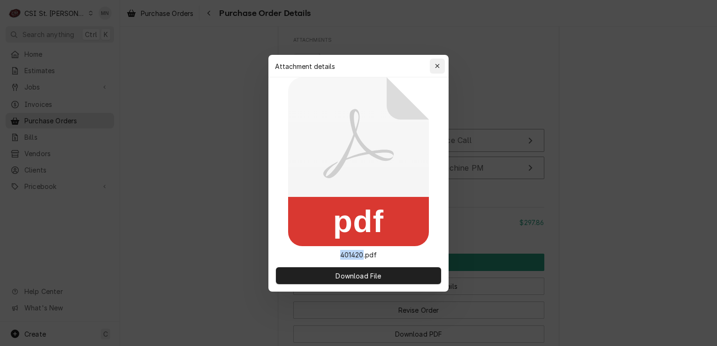
click at [442, 67] on button "button" at bounding box center [437, 66] width 15 height 15
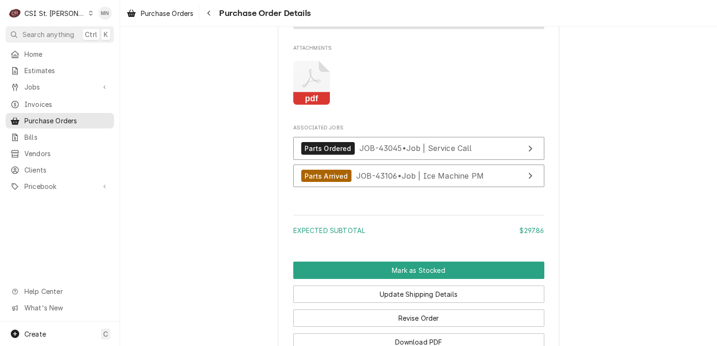
scroll to position [1266, 0]
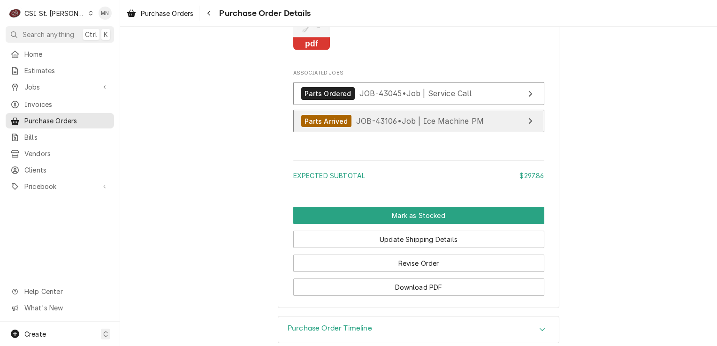
click at [396, 128] on div "Parts Arrived JOB-43106 • Job | Ice Machine PM" at bounding box center [392, 121] width 182 height 13
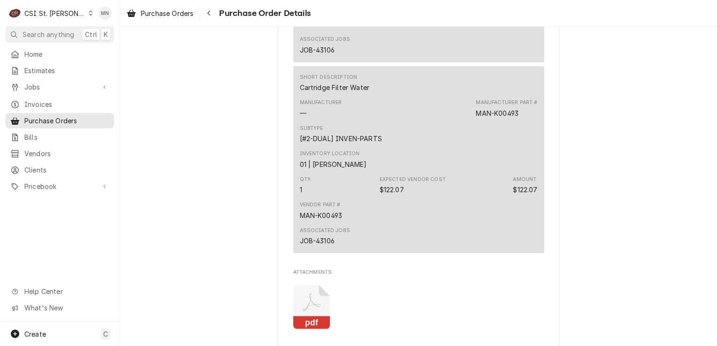
scroll to position [891, 0]
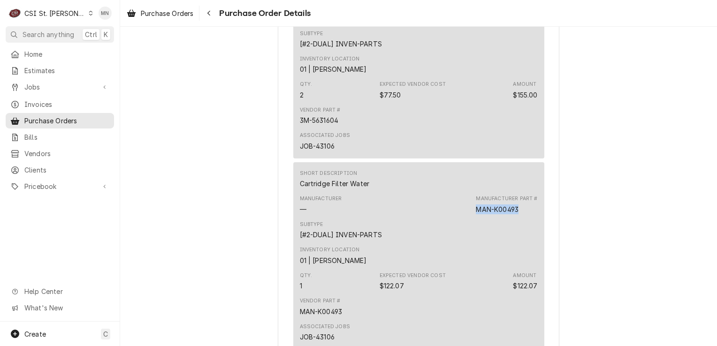
drag, startPoint x: 518, startPoint y: 240, endPoint x: 475, endPoint y: 238, distance: 43.2
click at [476, 214] on div "Manufacturer Part # MAN-K00493" at bounding box center [506, 204] width 61 height 19
copy div "MAN-K00493"
drag, startPoint x: 516, startPoint y: 51, endPoint x: 474, endPoint y: 49, distance: 41.8
click at [476, 23] on div "Manufacturer Part # 3M-5631604" at bounding box center [506, 13] width 61 height 19
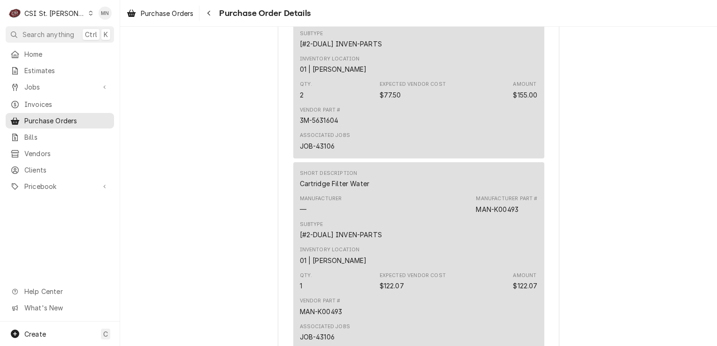
copy div "3M-5631604"
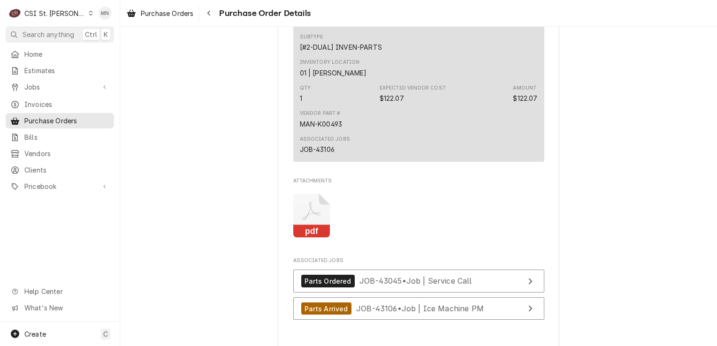
scroll to position [1266, 0]
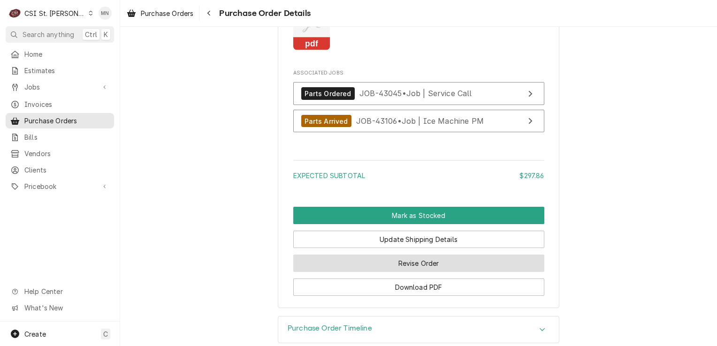
click at [405, 272] on button "Revise Order" at bounding box center [418, 263] width 251 height 17
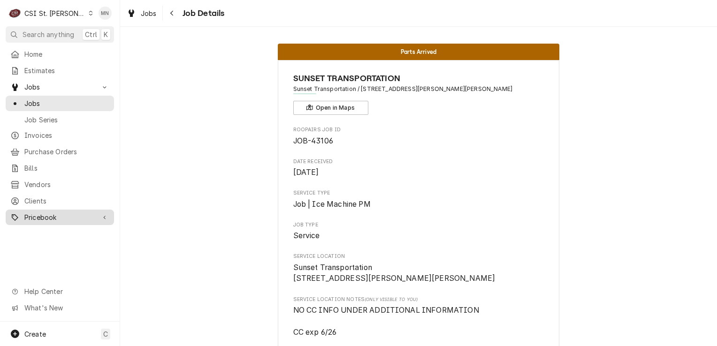
click at [45, 212] on span "Pricebook" at bounding box center [59, 217] width 71 height 10
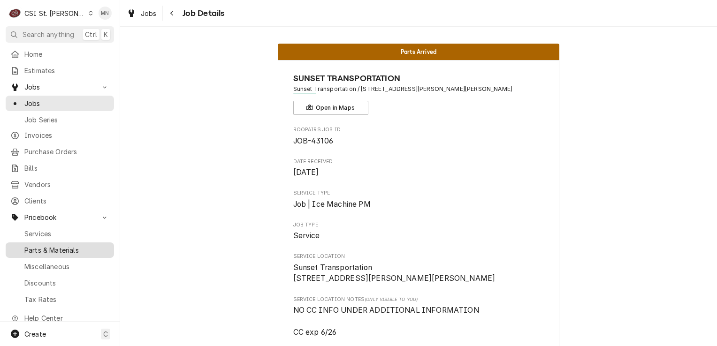
click at [53, 248] on span "Parts & Materials" at bounding box center [66, 250] width 85 height 10
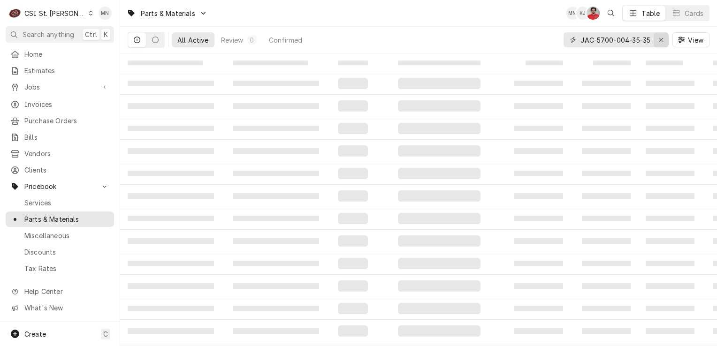
click at [664, 37] on div "Erase input" at bounding box center [660, 39] width 9 height 9
paste input "MAN-K00493"
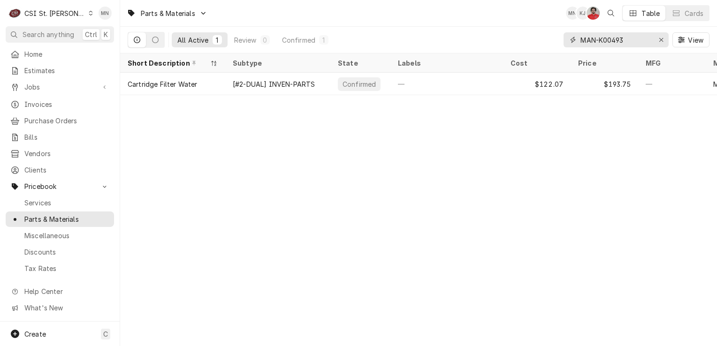
type input "MAN-K00493"
click at [659, 39] on icon "Erase input" at bounding box center [661, 40] width 5 height 7
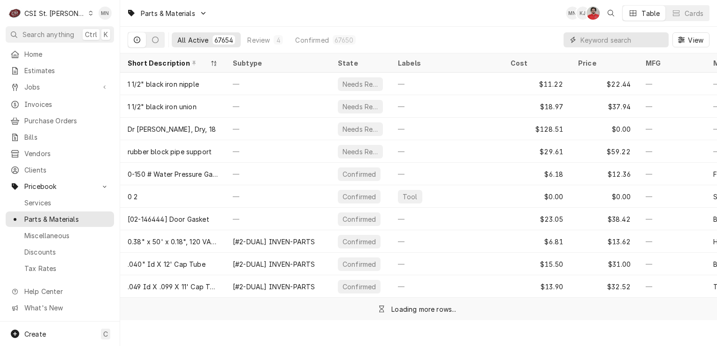
paste input "3M-5631604"
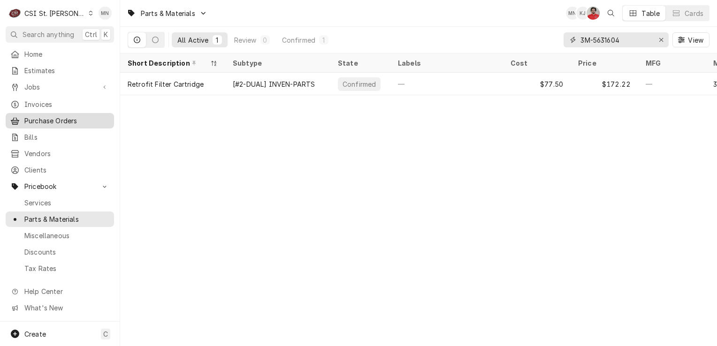
type input "3M-5631604"
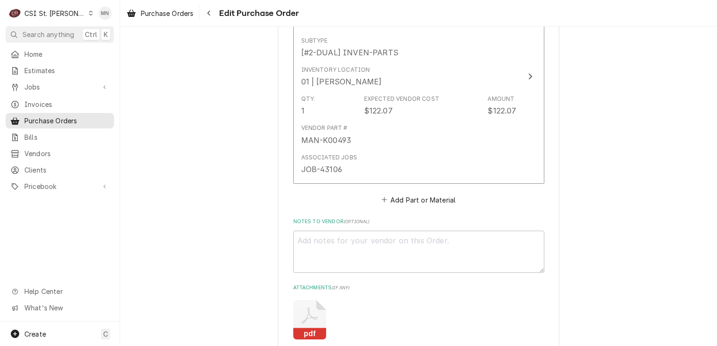
scroll to position [1108, 0]
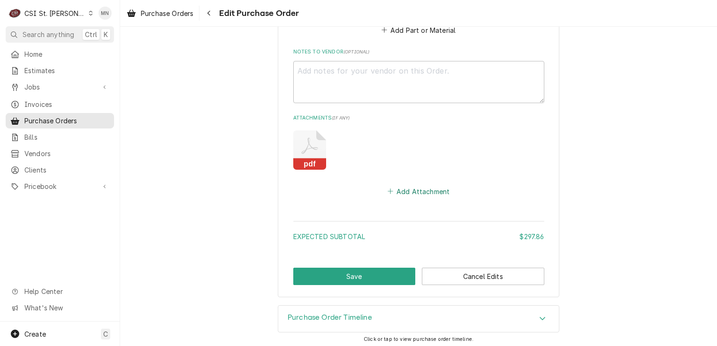
click at [416, 189] on button "Add Attachment" at bounding box center [419, 191] width 66 height 13
type textarea "x"
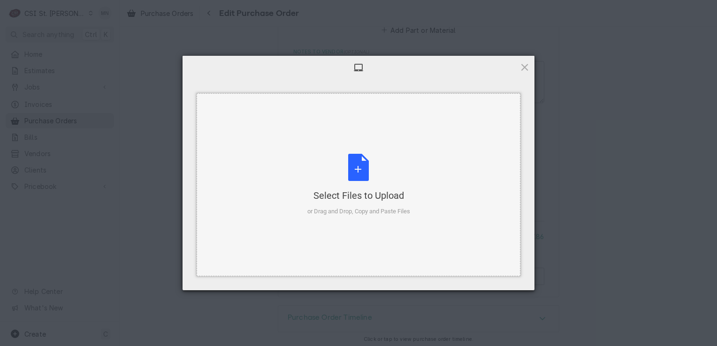
click at [348, 167] on div "Select Files to Upload or Drag and Drop, Copy and Paste Files" at bounding box center [358, 185] width 103 height 62
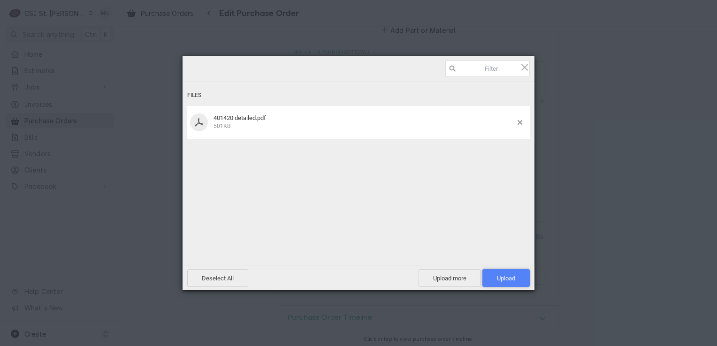
click at [515, 281] on span "Upload 1" at bounding box center [506, 278] width 18 height 7
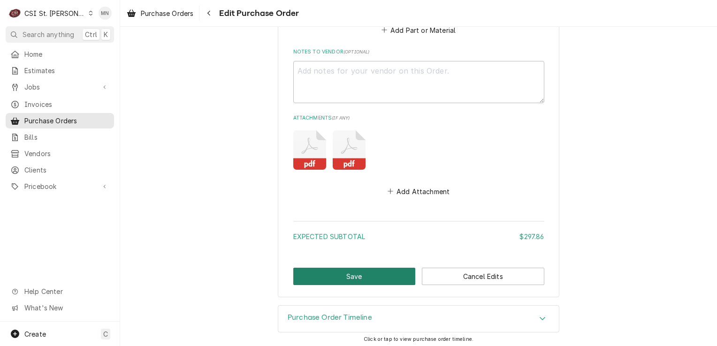
click at [361, 273] on button "Save" at bounding box center [354, 276] width 122 height 17
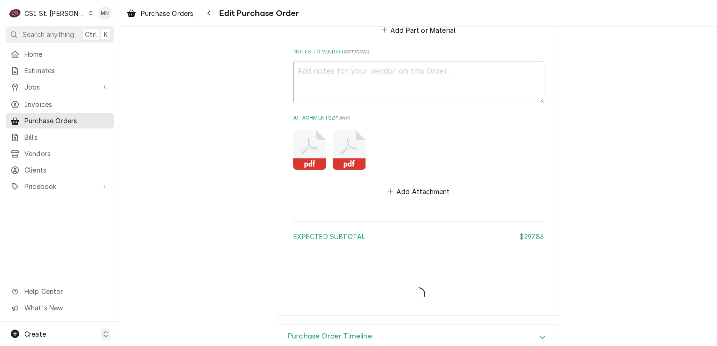
type textarea "x"
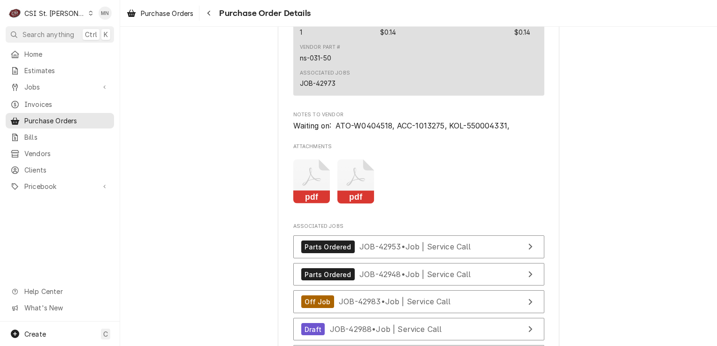
scroll to position [3940, 0]
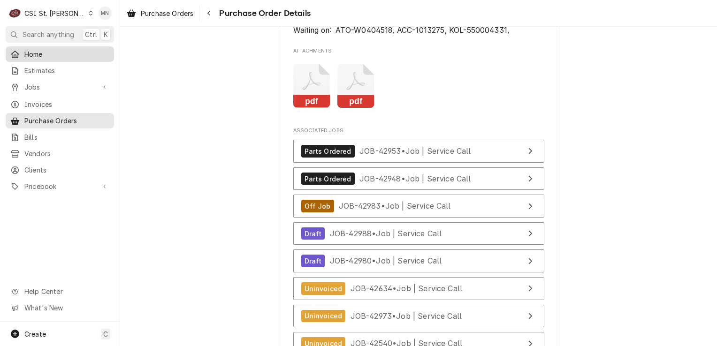
click at [21, 56] on div "Home" at bounding box center [59, 54] width 99 height 10
